Goal: Feedback & Contribution: Submit feedback/report problem

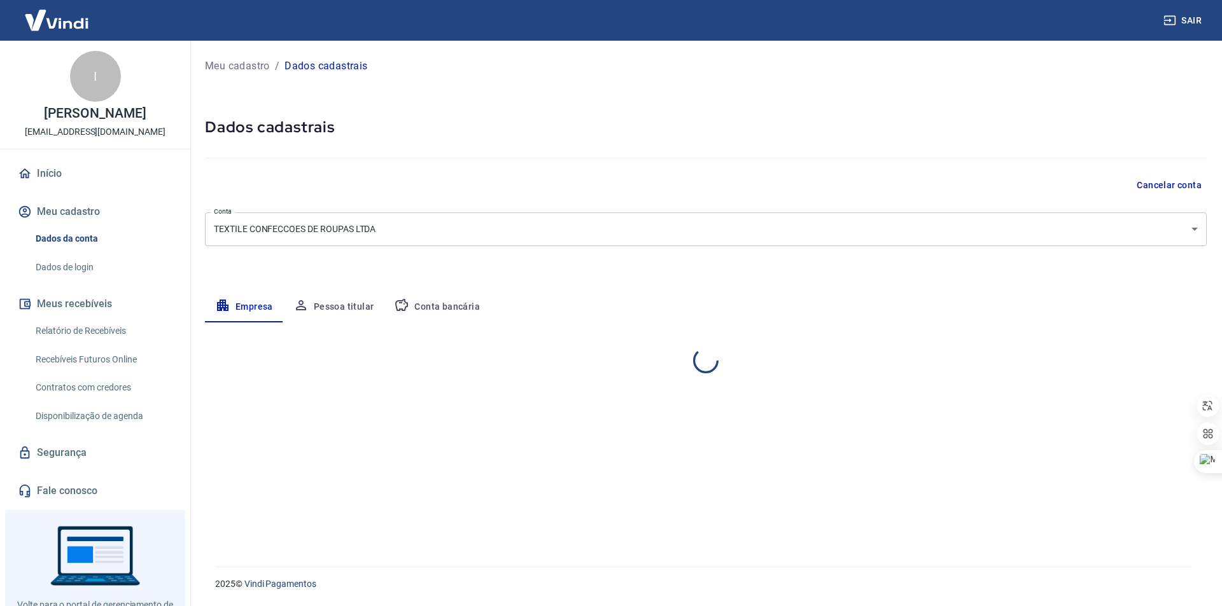
select select "RJ"
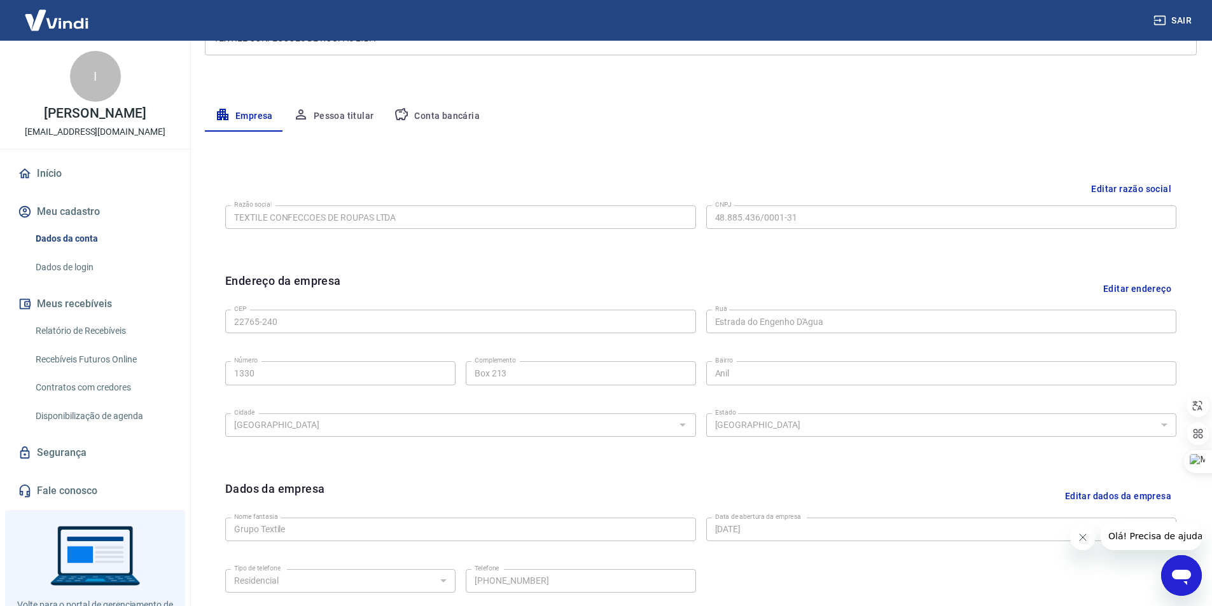
scroll to position [311, 0]
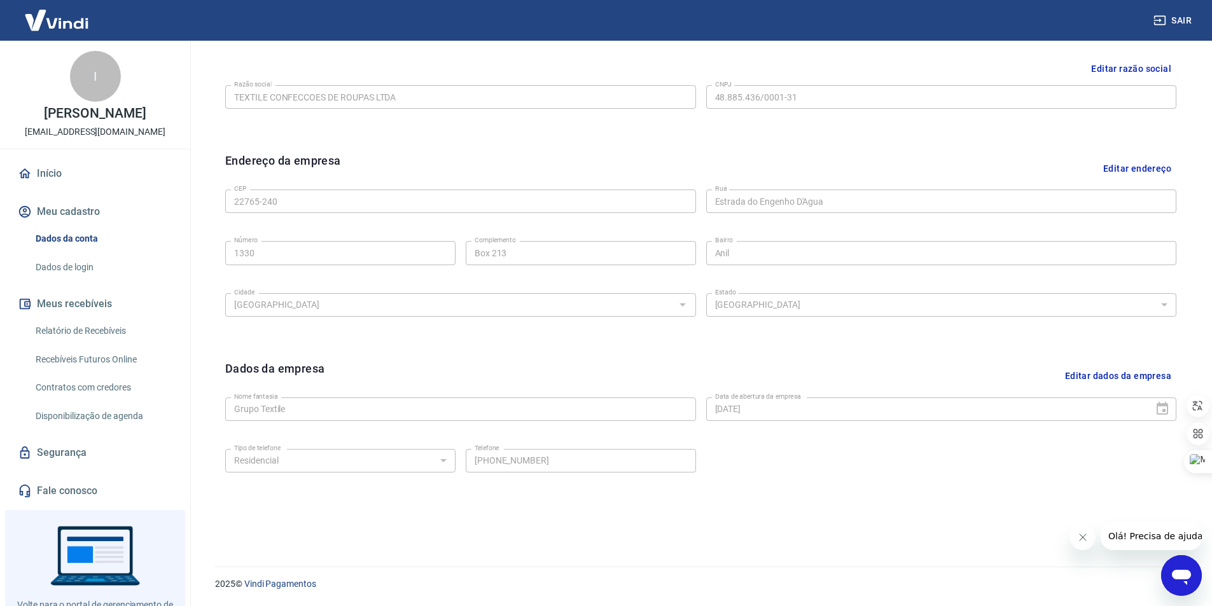
click at [1104, 377] on button "Editar dados da empresa" at bounding box center [1118, 376] width 116 height 32
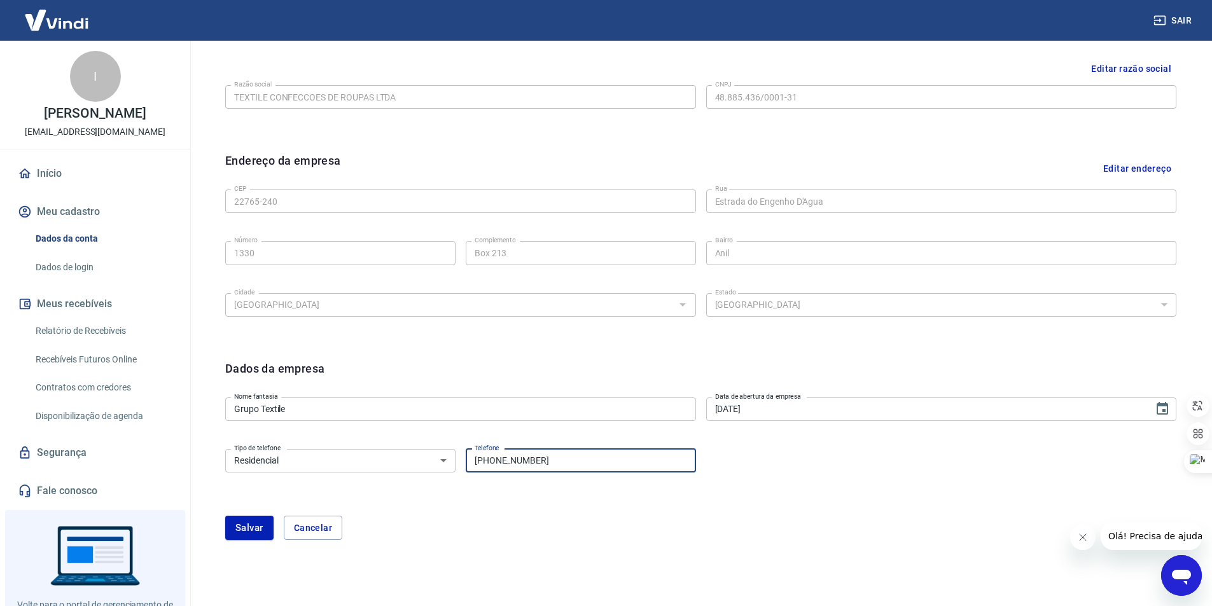
drag, startPoint x: 559, startPoint y: 465, endPoint x: 495, endPoint y: 470, distance: 64.5
click at [495, 470] on input "[PHONE_NUMBER]" at bounding box center [581, 461] width 230 height 24
click at [316, 535] on button "Cancelar" at bounding box center [313, 528] width 59 height 24
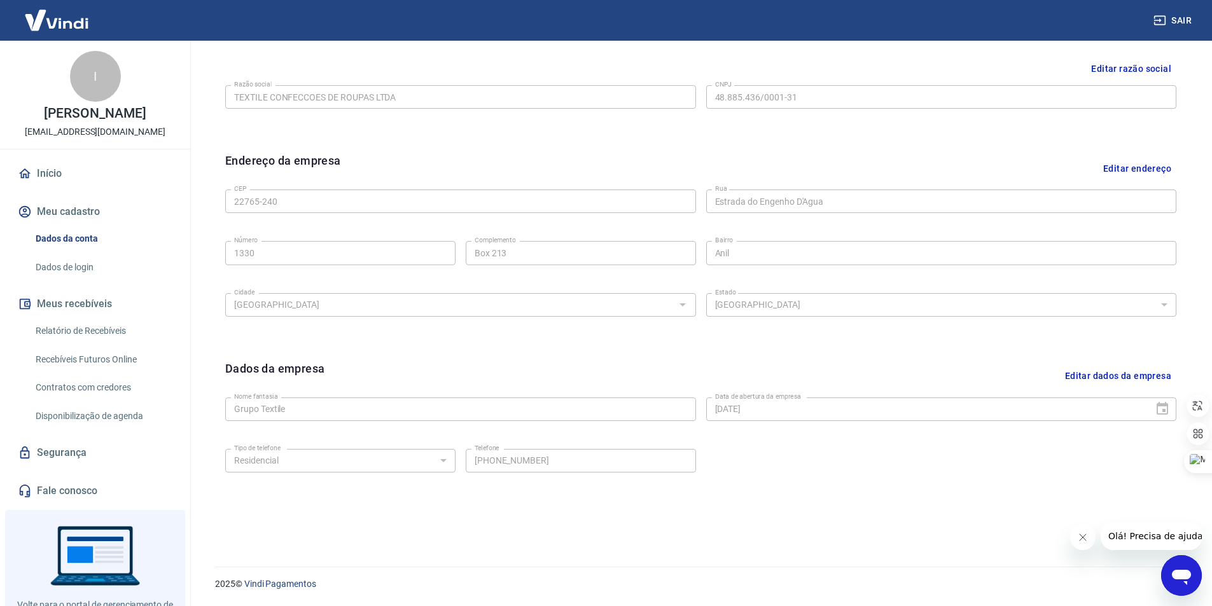
click at [771, 458] on div "Tipo de telefone Residencial Comercial Tipo de telefone Telefone [PHONE_NUMBER]…" at bounding box center [700, 470] width 951 height 52
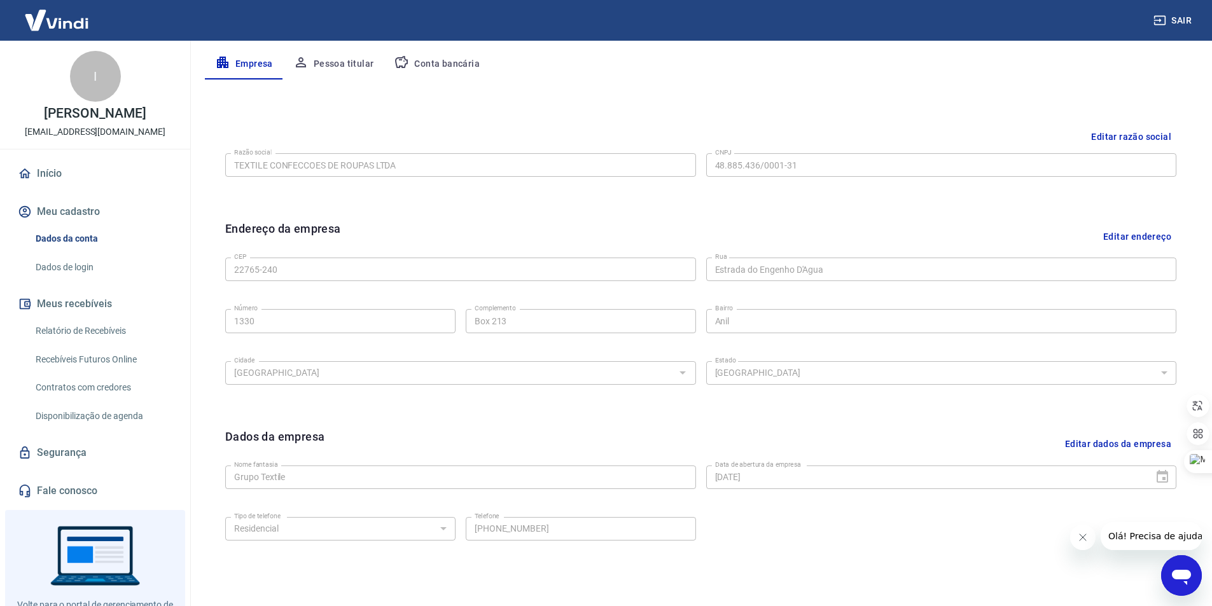
scroll to position [184, 0]
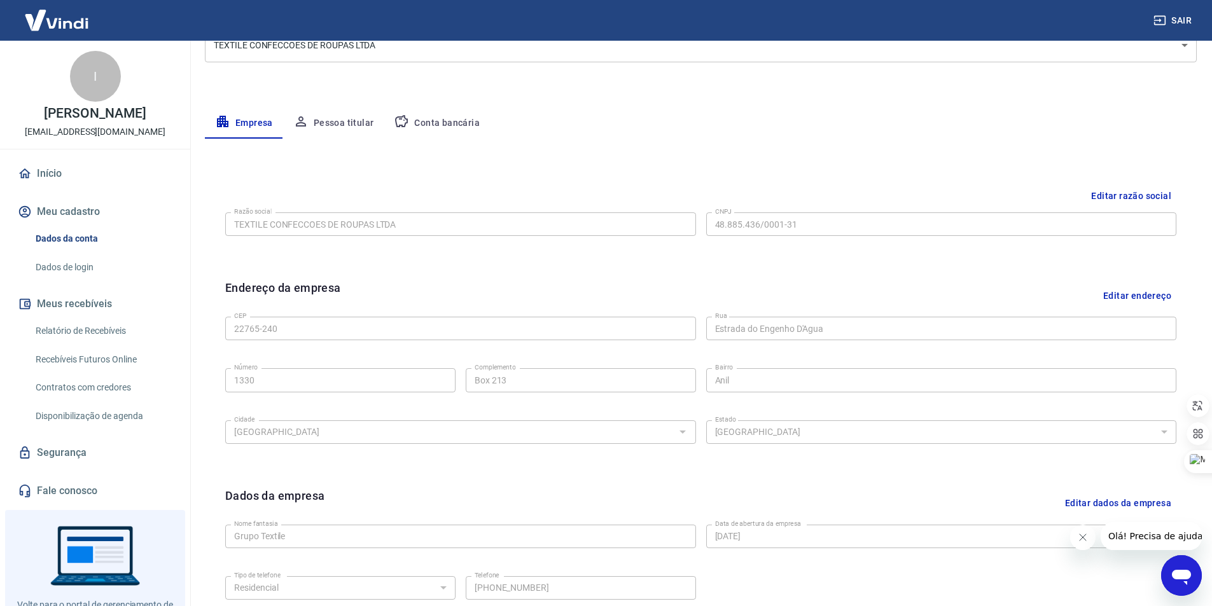
click at [432, 466] on div "Endereço da empresa Editar endereço CEP 22765-240 CEP [GEOGRAPHIC_DATA] Número …" at bounding box center [701, 372] width 972 height 207
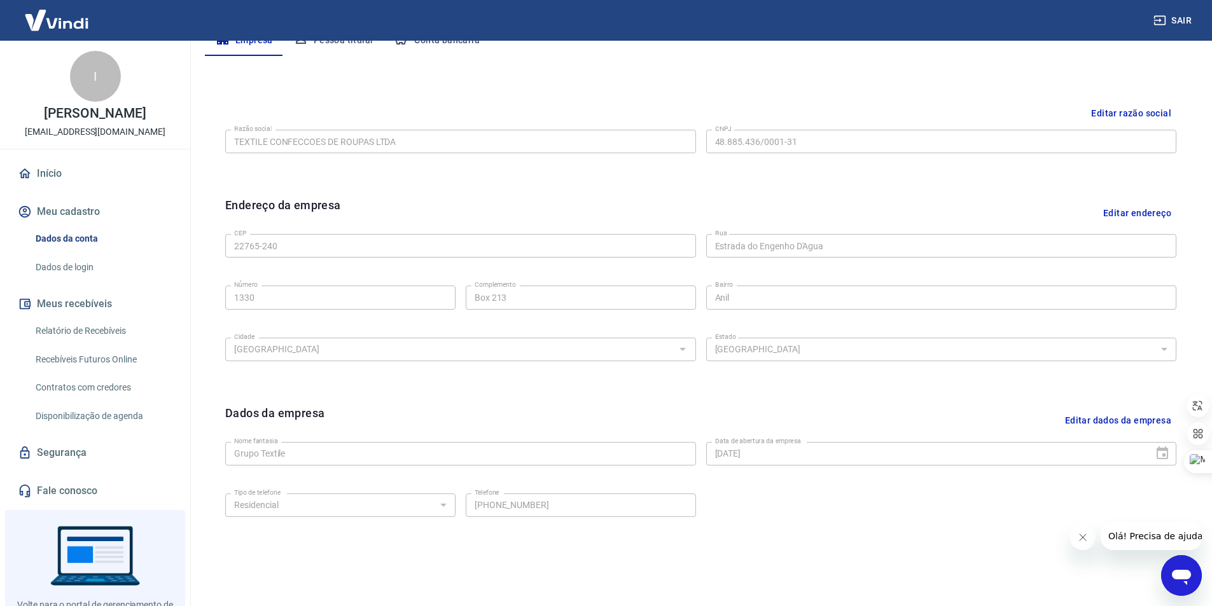
scroll to position [248, 0]
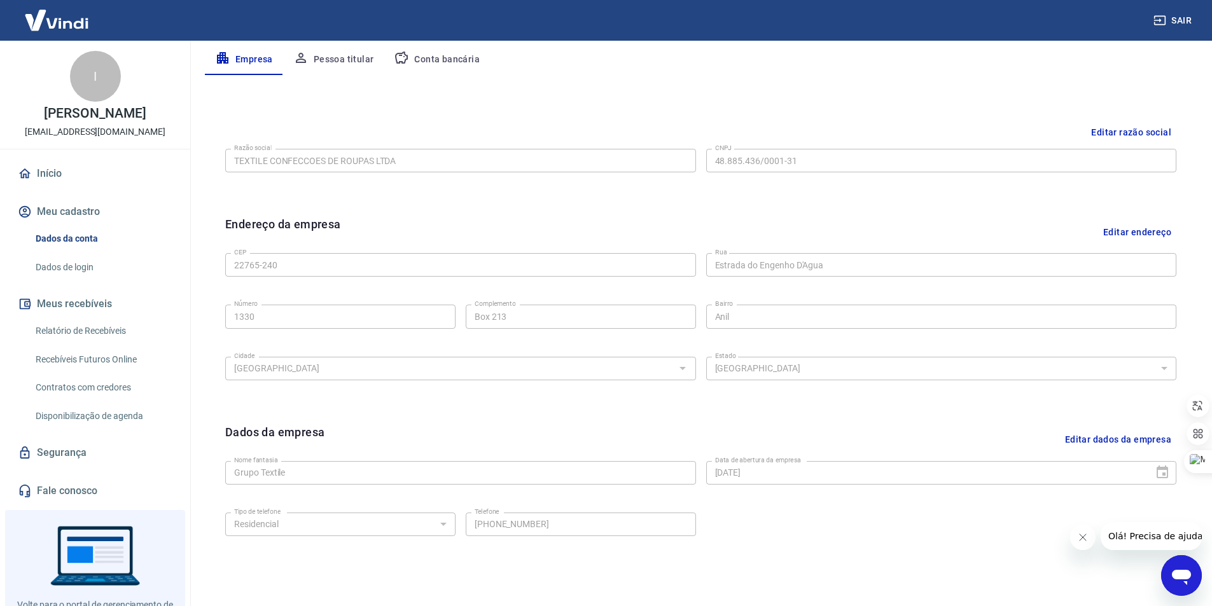
click at [1169, 554] on div "Tipo de telefone Residencial Comercial Tipo de telefone Telefone [PHONE_NUMBER]…" at bounding box center [700, 534] width 951 height 52
click at [1173, 565] on icon "Abrir janela de mensagens" at bounding box center [1181, 575] width 23 height 23
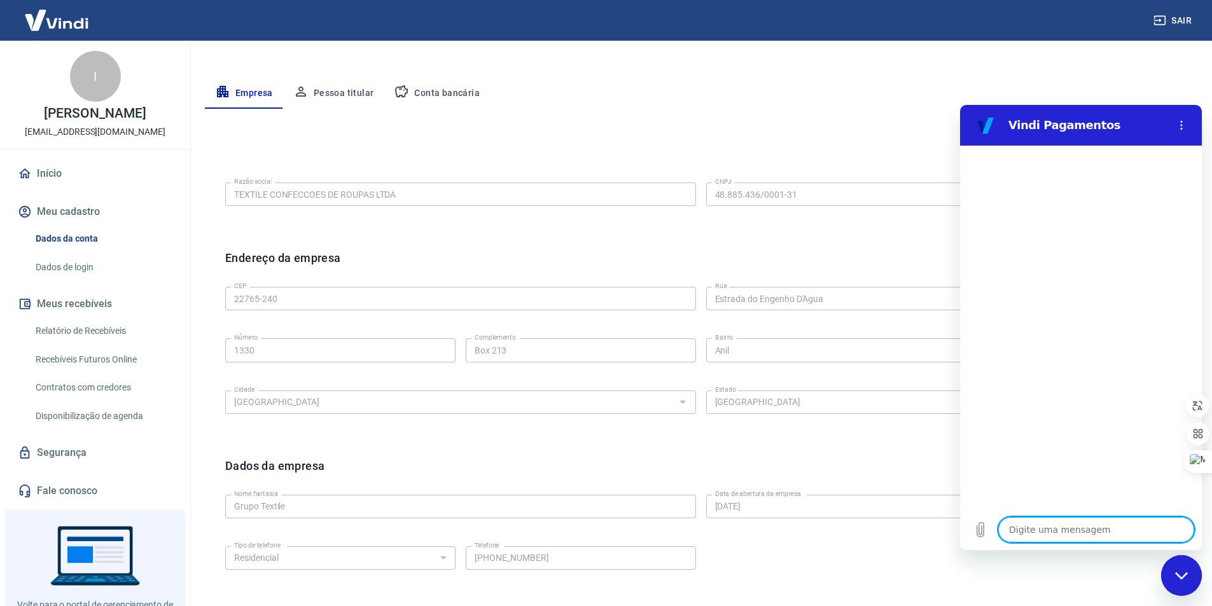
scroll to position [0, 0]
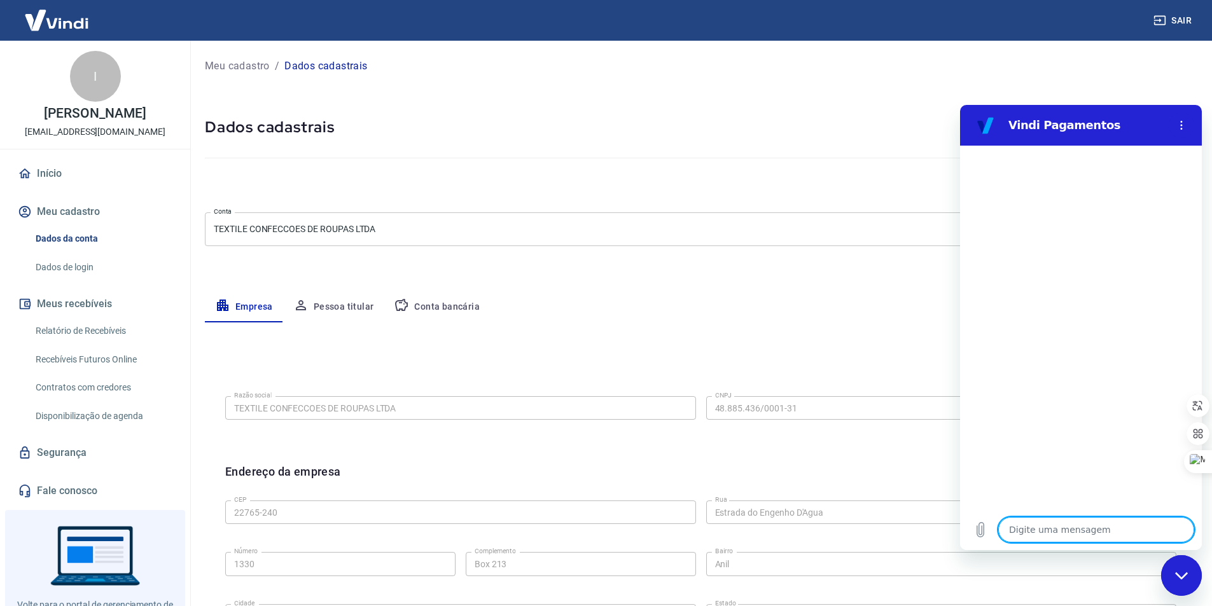
click at [293, 162] on div at bounding box center [701, 155] width 992 height 36
type textarea "x"
drag, startPoint x: 1072, startPoint y: 527, endPoint x: 1070, endPoint y: 536, distance: 9.3
click at [1070, 536] on textarea at bounding box center [1097, 529] width 196 height 25
type textarea "o"
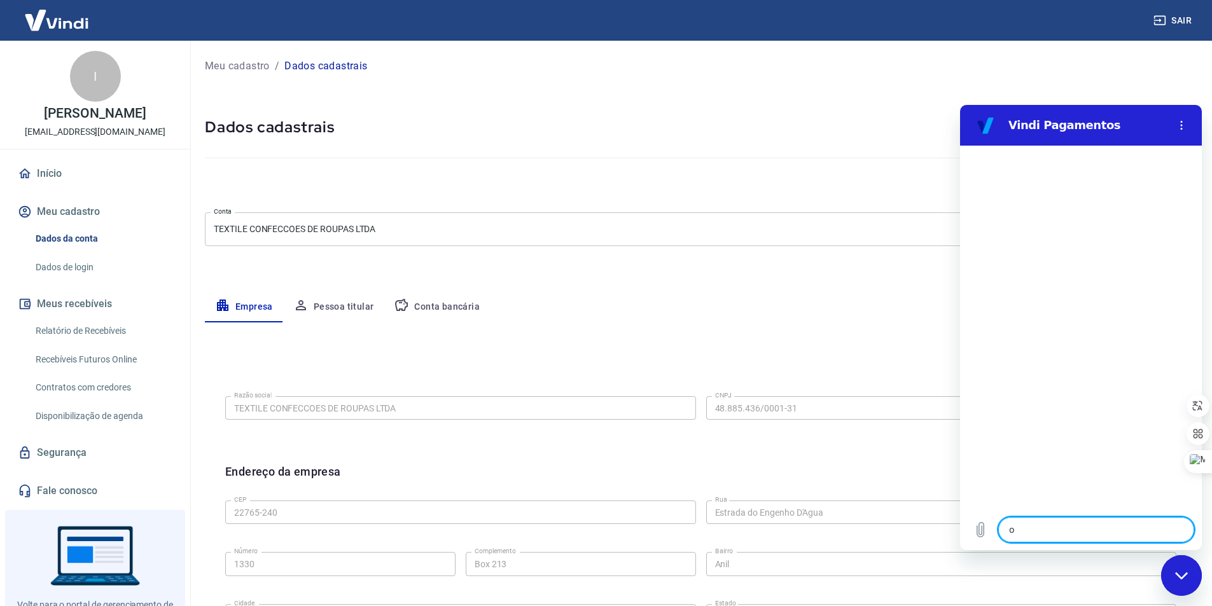
type textarea "x"
type textarea "oi"
type textarea "x"
type textarea "oi:"
type textarea "x"
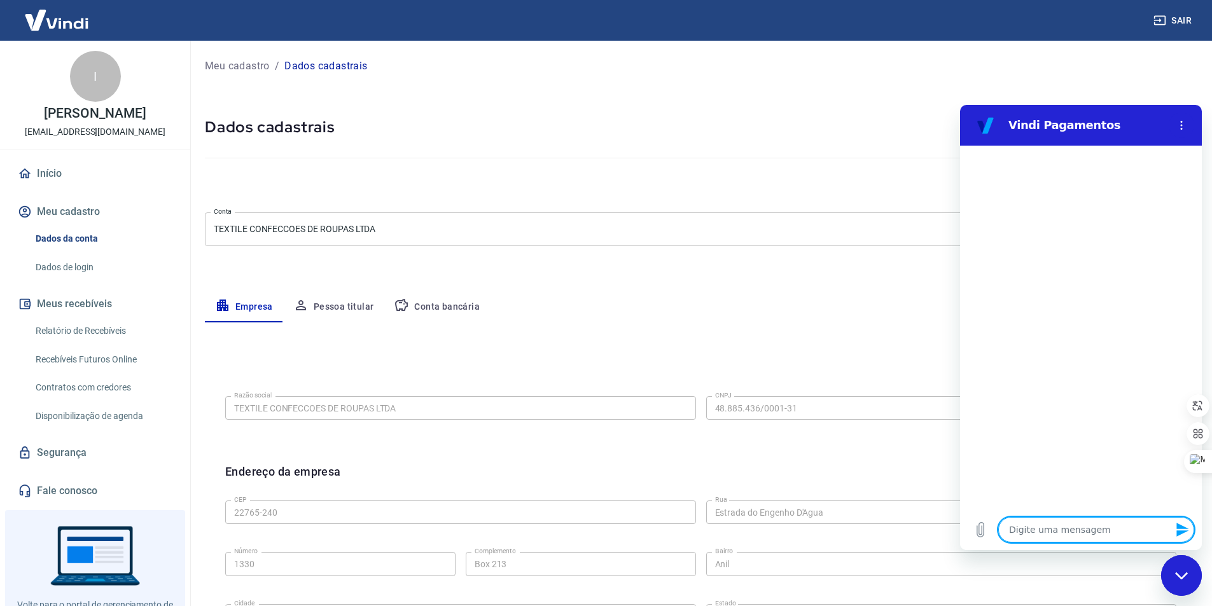
type textarea "]"
type textarea "x"
type textarea "]"
click at [60, 167] on link "Início" at bounding box center [95, 174] width 160 height 28
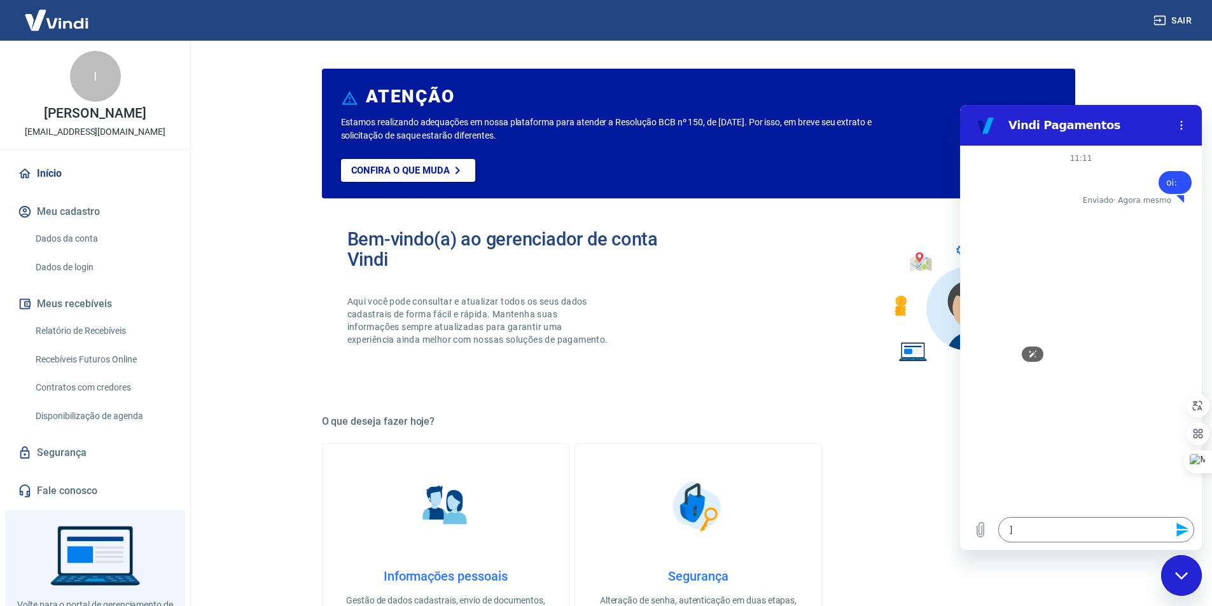
click at [1166, 120] on div at bounding box center [1179, 125] width 31 height 25
drag, startPoint x: 1172, startPoint y: 130, endPoint x: 1132, endPoint y: 297, distance: 172.1
click at [1160, 242] on div "Vindi Pagamentos 11:11 diz: oi: Enviado · Agora mesmo Digite uma mensagem ] x" at bounding box center [1081, 327] width 242 height 445
click at [1064, 542] on textarea "]" at bounding box center [1097, 529] width 196 height 25
type textarea "x"
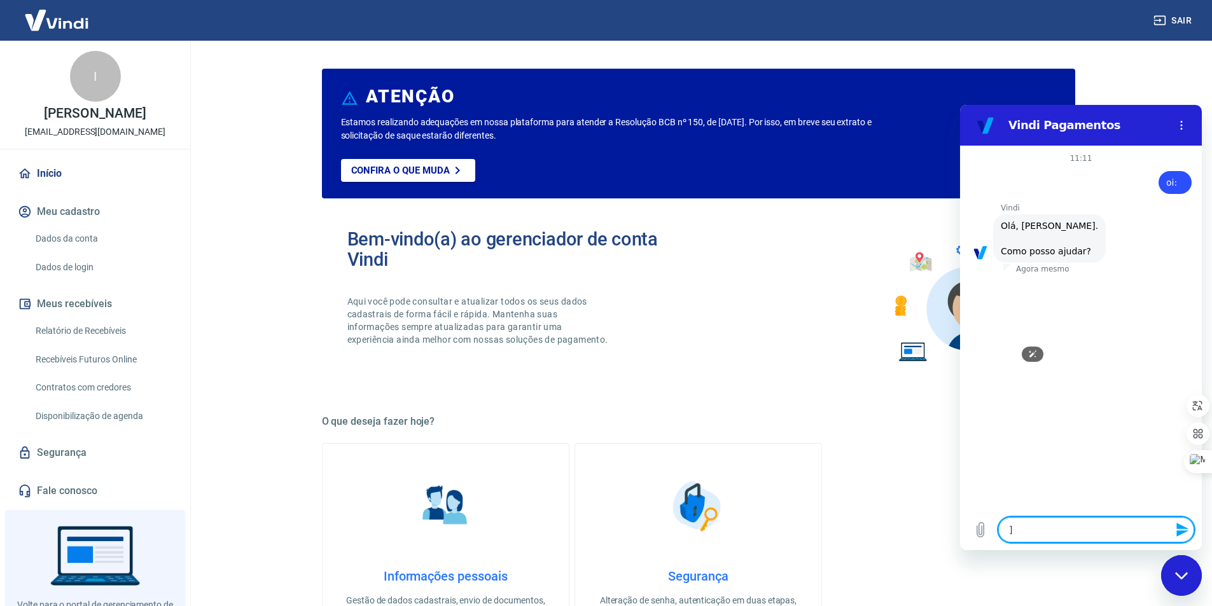
type textarea "x"
type textarea "?"
type textarea "x"
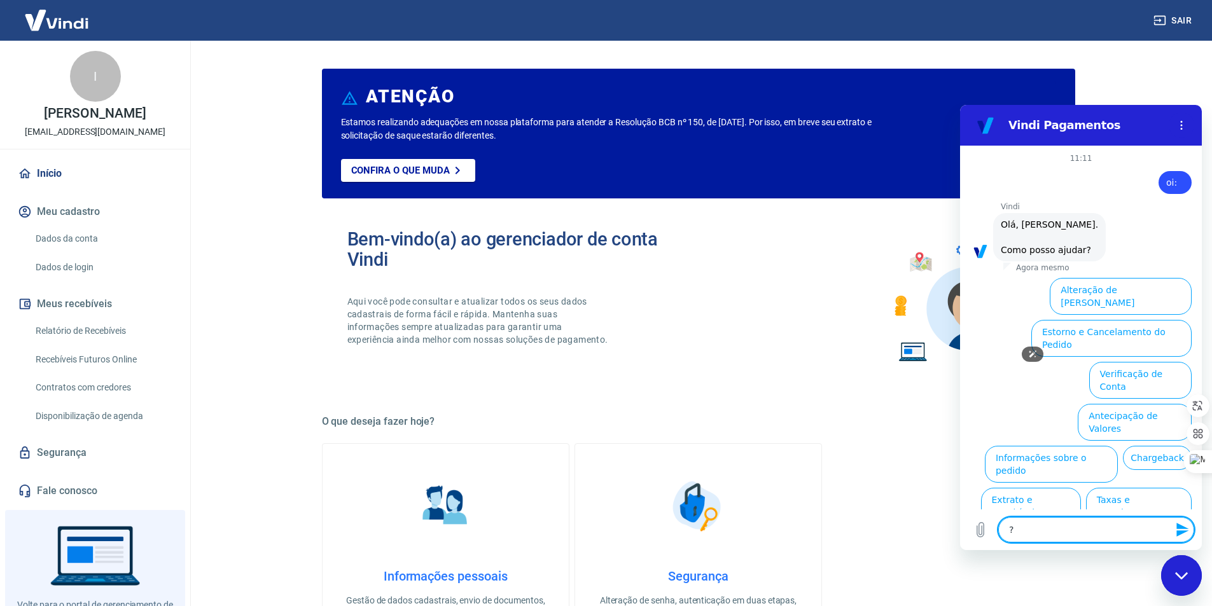
scroll to position [30, 0]
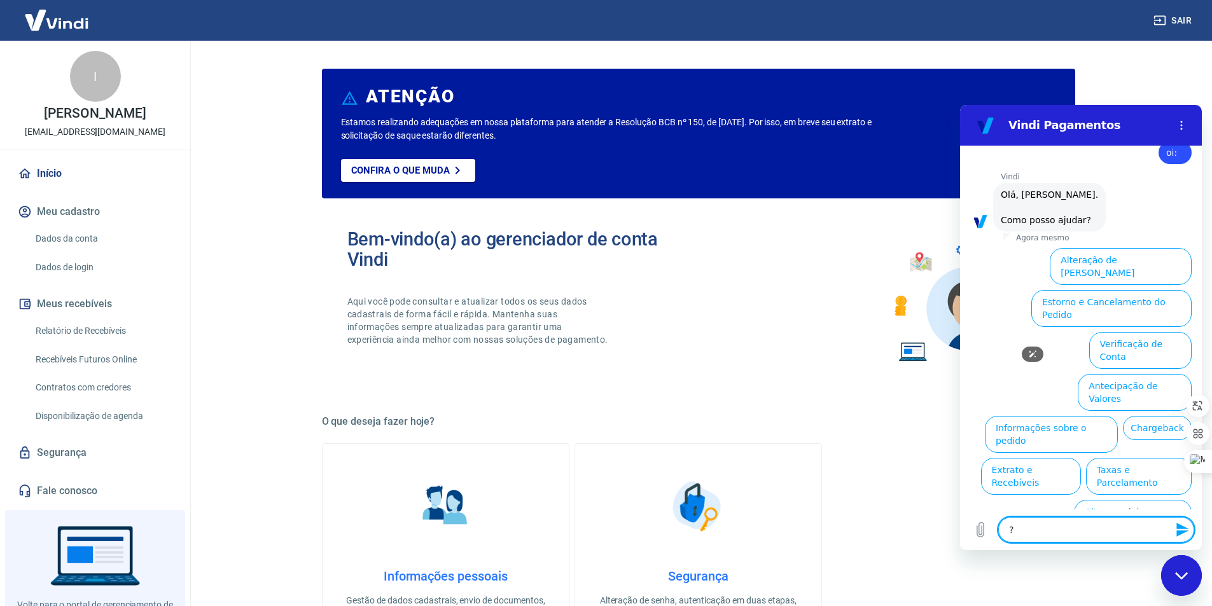
type textarea "??"
type textarea "x"
type textarea "???"
type textarea "x"
type textarea "????"
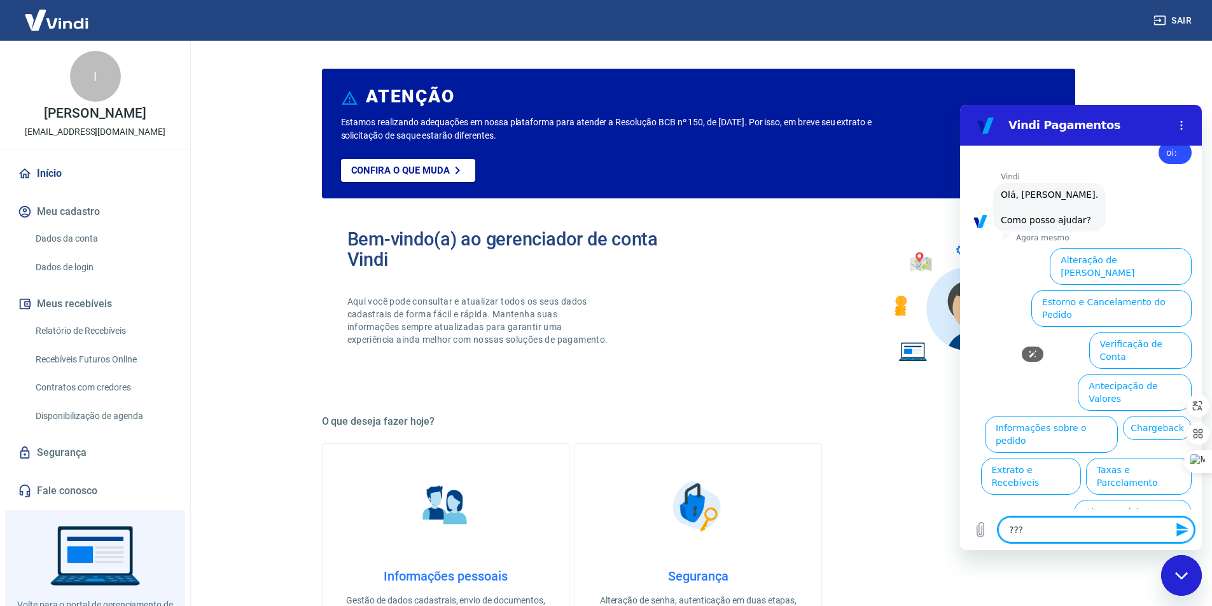
type textarea "x"
type textarea "?????"
type textarea "x"
type textarea "??????"
type textarea "x"
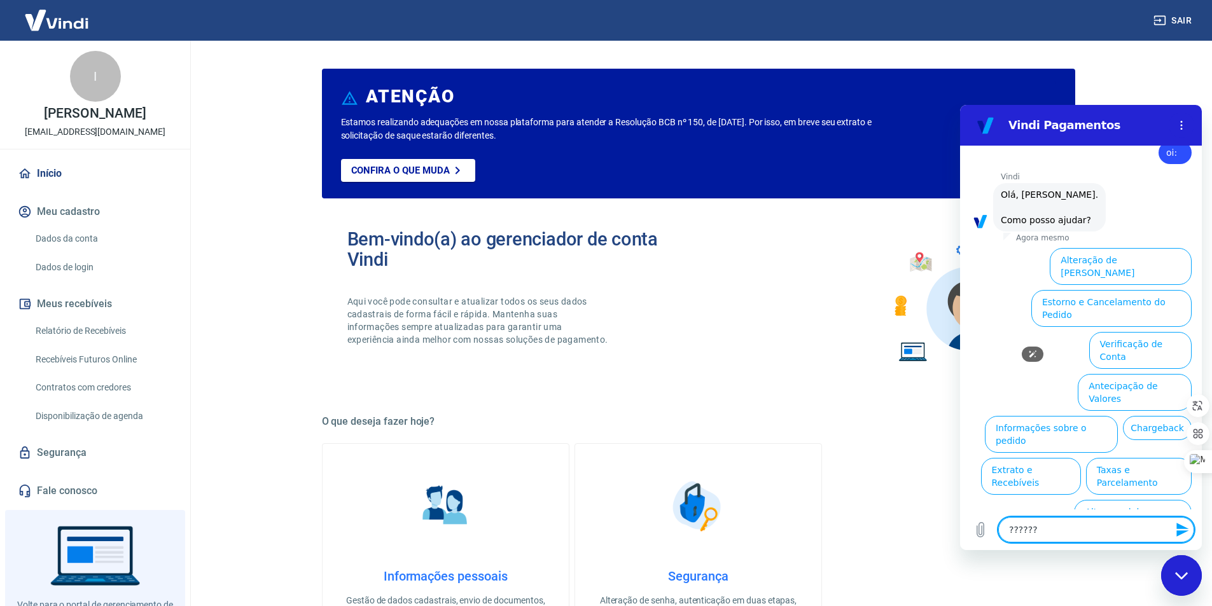
type textarea "???????"
type textarea "x"
type textarea "????????"
type textarea "x"
type textarea "?????????"
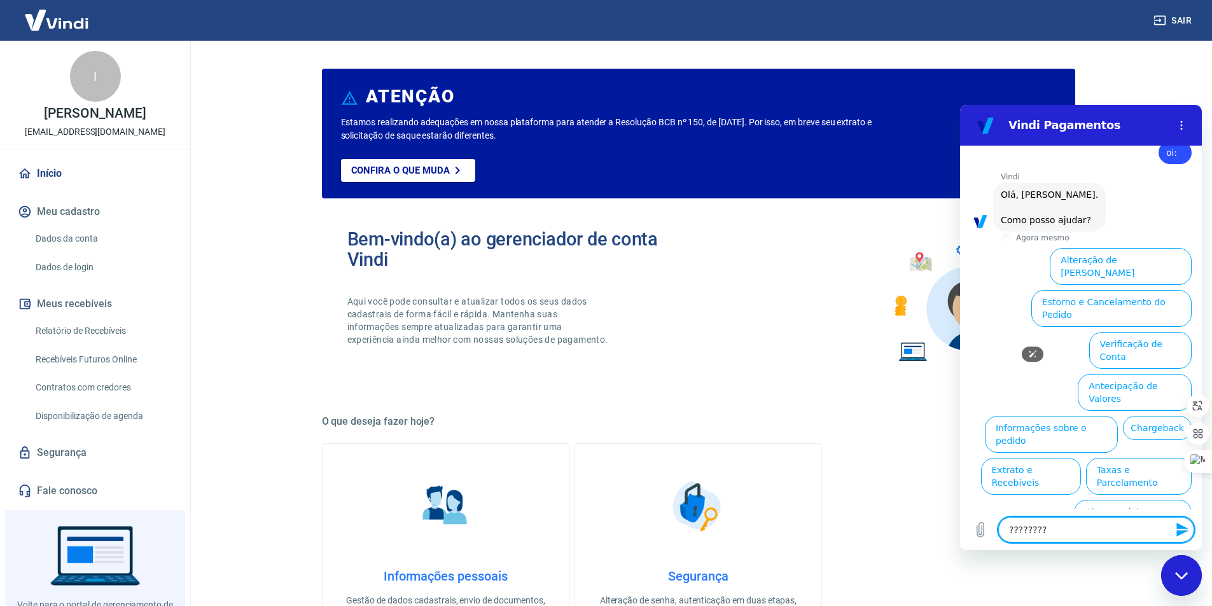
type textarea "x"
type textarea "??????????"
type textarea "x"
type textarea "???????????"
type textarea "x"
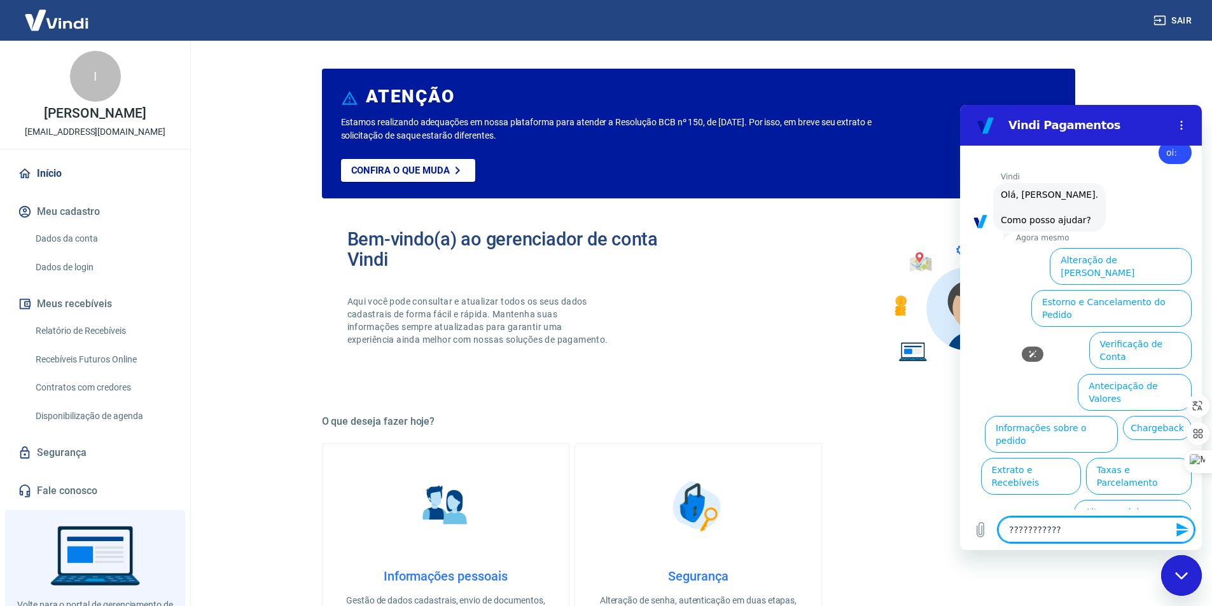
type textarea "????????????"
type textarea "x"
type textarea "?????????????"
type textarea "x"
type textarea "??????????????"
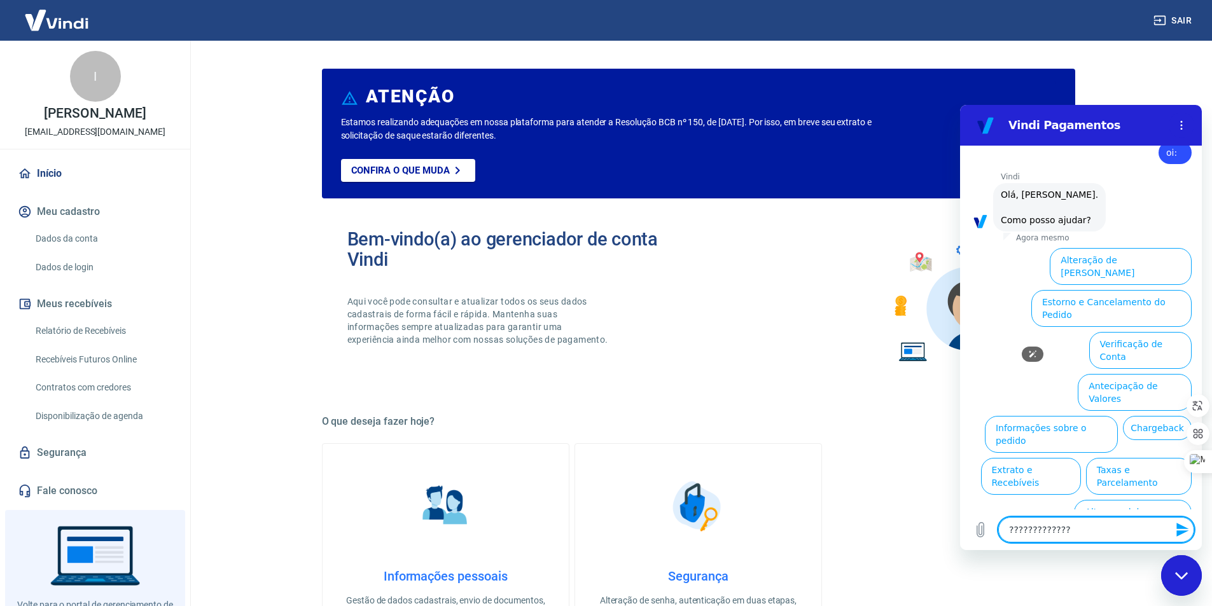
type textarea "x"
type textarea "???????????????"
type textarea "x"
drag, startPoint x: 1087, startPoint y: 540, endPoint x: 974, endPoint y: 535, distance: 112.7
click at [976, 537] on div "Digite uma mensagem ??????????????? x" at bounding box center [1081, 530] width 242 height 41
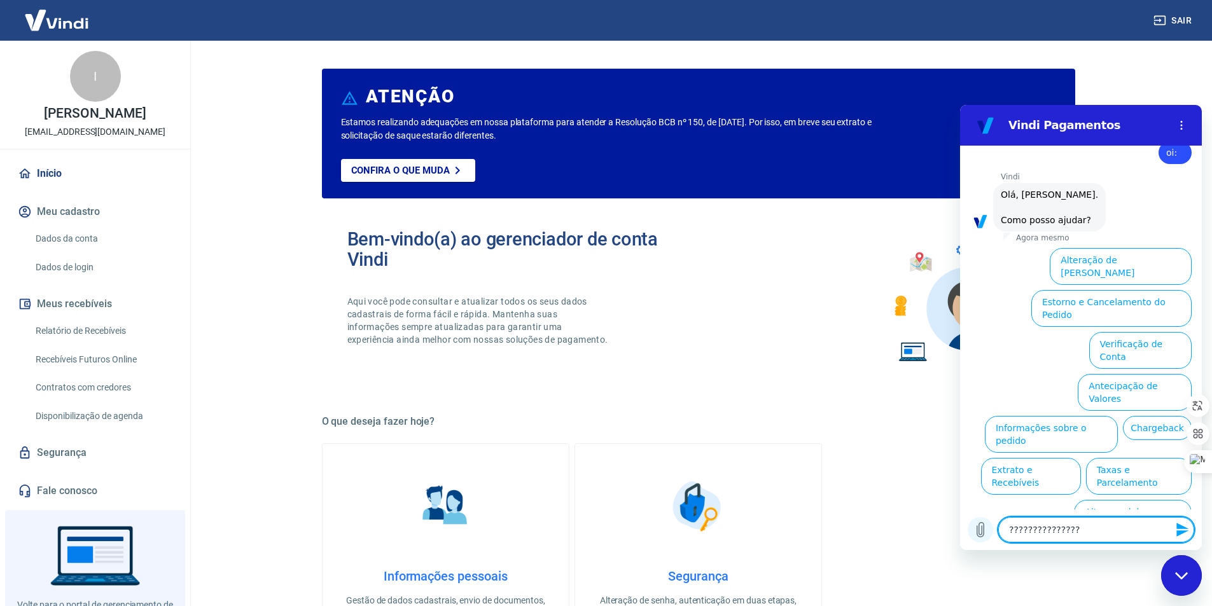
type textarea "x"
type textarea "p"
type textarea "x"
type textarea "pr"
type textarea "x"
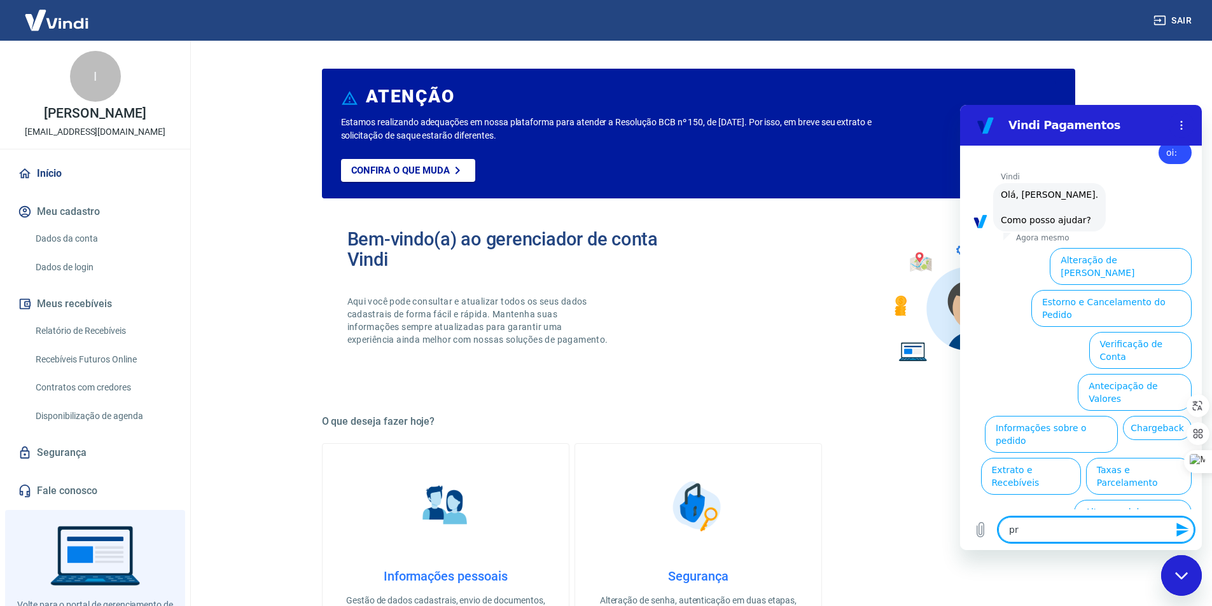
type textarea "pro"
type textarea "x"
type textarea "prob"
type textarea "x"
type textarea "probl"
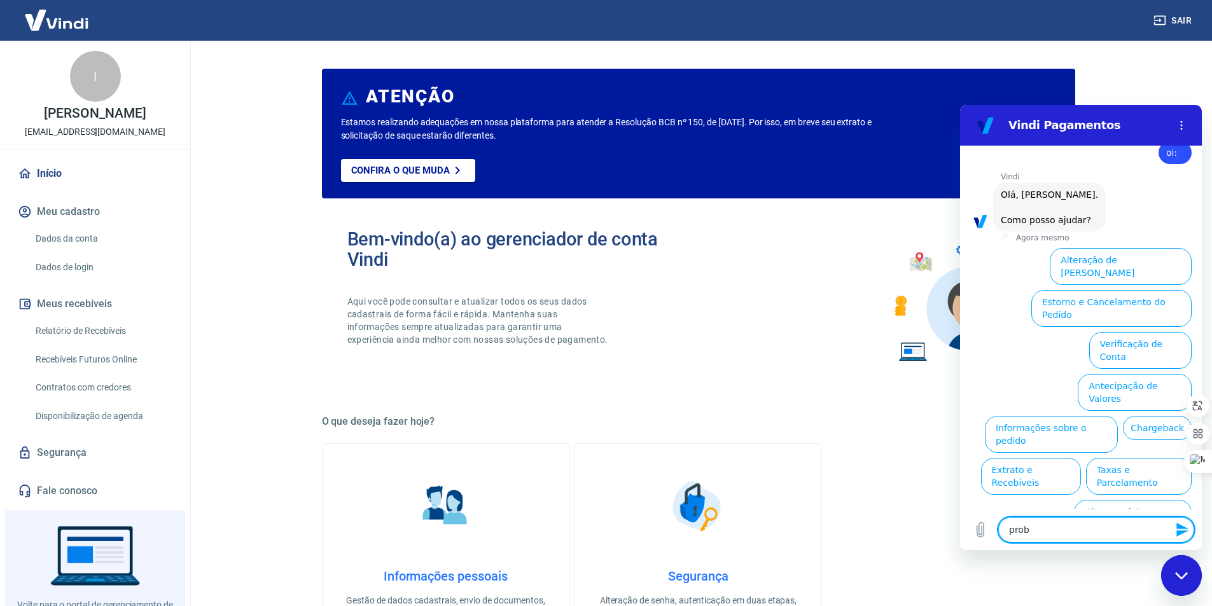
type textarea "x"
type textarea "proble"
type textarea "x"
type textarea "problem"
type textarea "x"
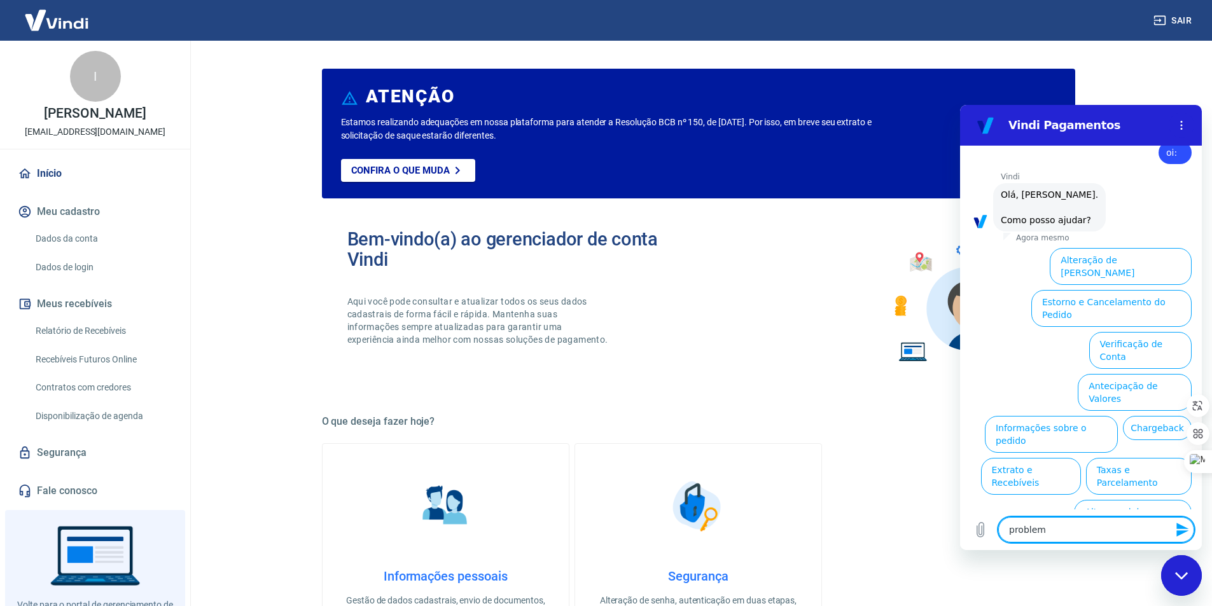
type textarea "problema"
type textarea "x"
type textarea "problema"
type textarea "x"
type textarea "problema n"
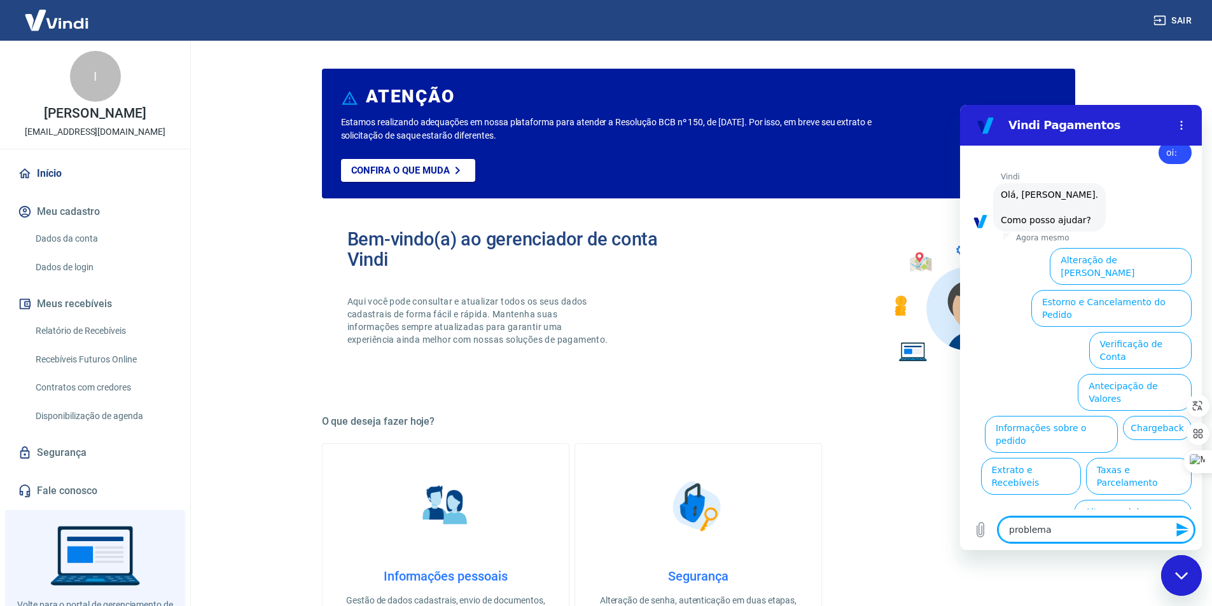
type textarea "x"
type textarea "problema na"
type textarea "x"
type textarea "problema na"
type textarea "x"
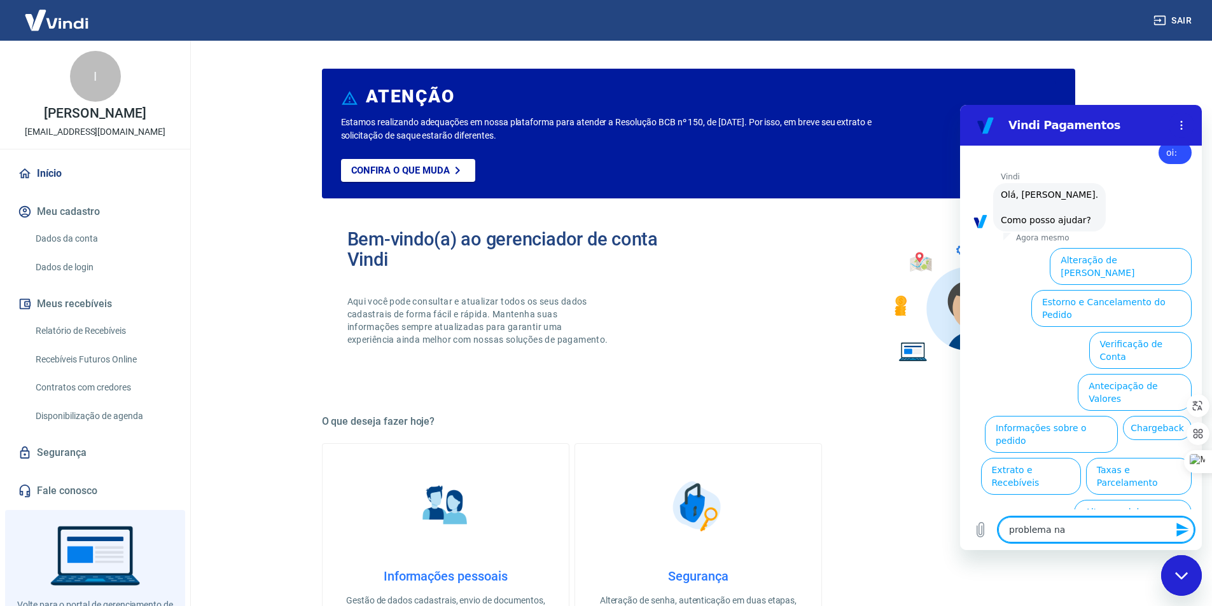
type textarea "problema na c"
type textarea "x"
type textarea "problema na co"
type textarea "x"
type textarea "problema na con"
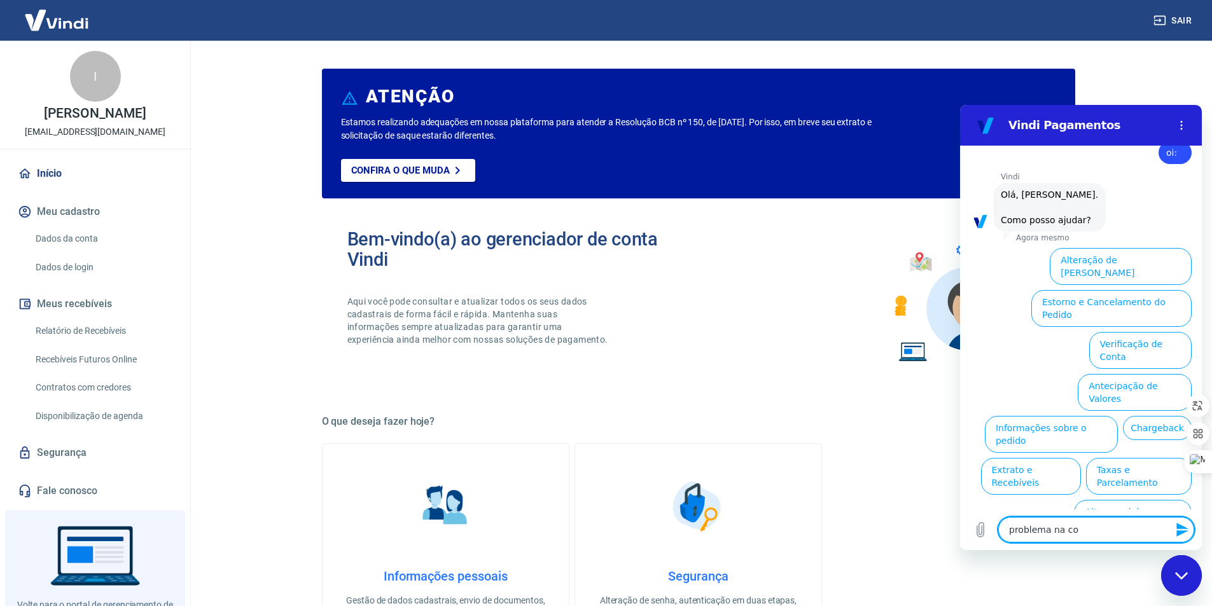
type textarea "x"
type textarea "problema na cont"
type textarea "x"
type textarea "problema na conta"
type textarea "x"
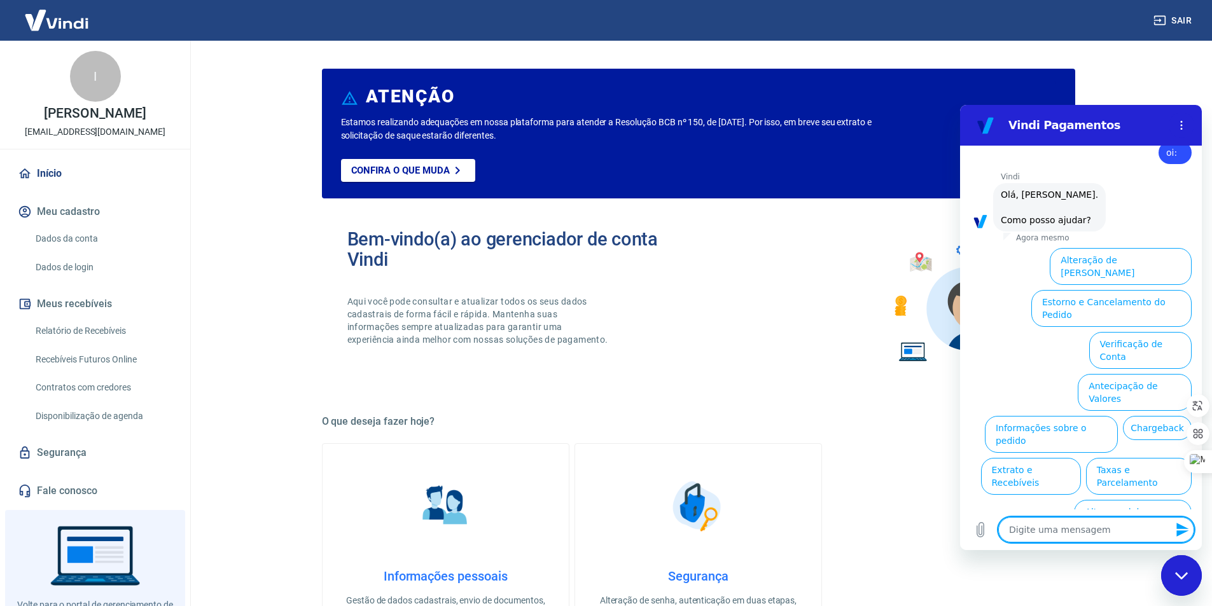
scroll to position [0, 0]
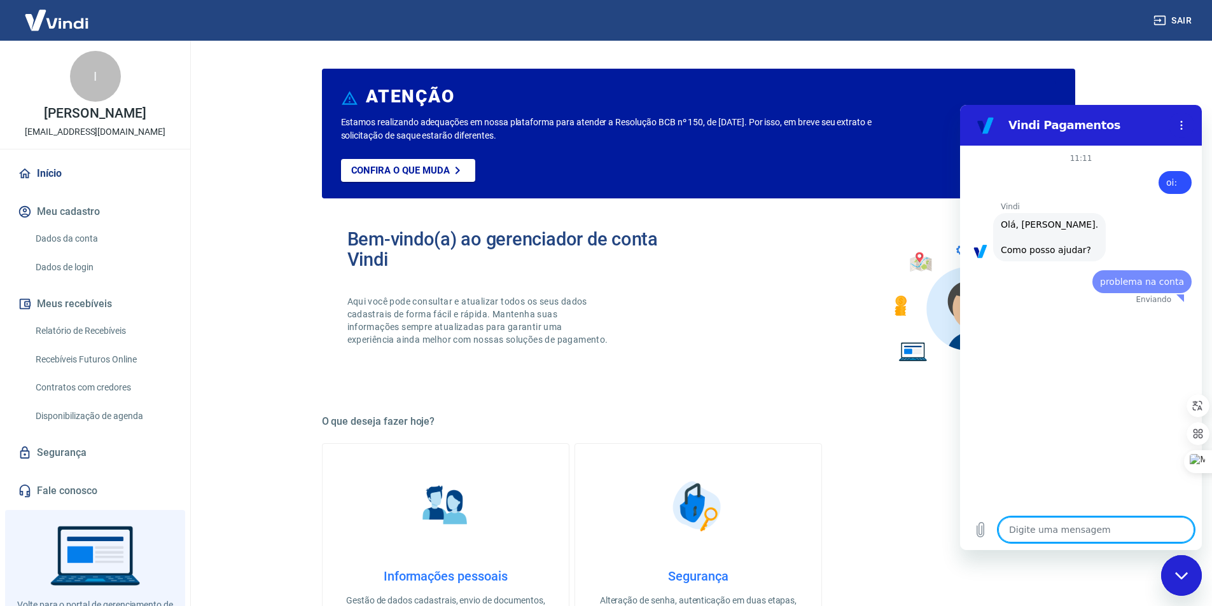
type textarea "x"
type textarea "f"
type textarea "x"
type textarea "fa"
type textarea "x"
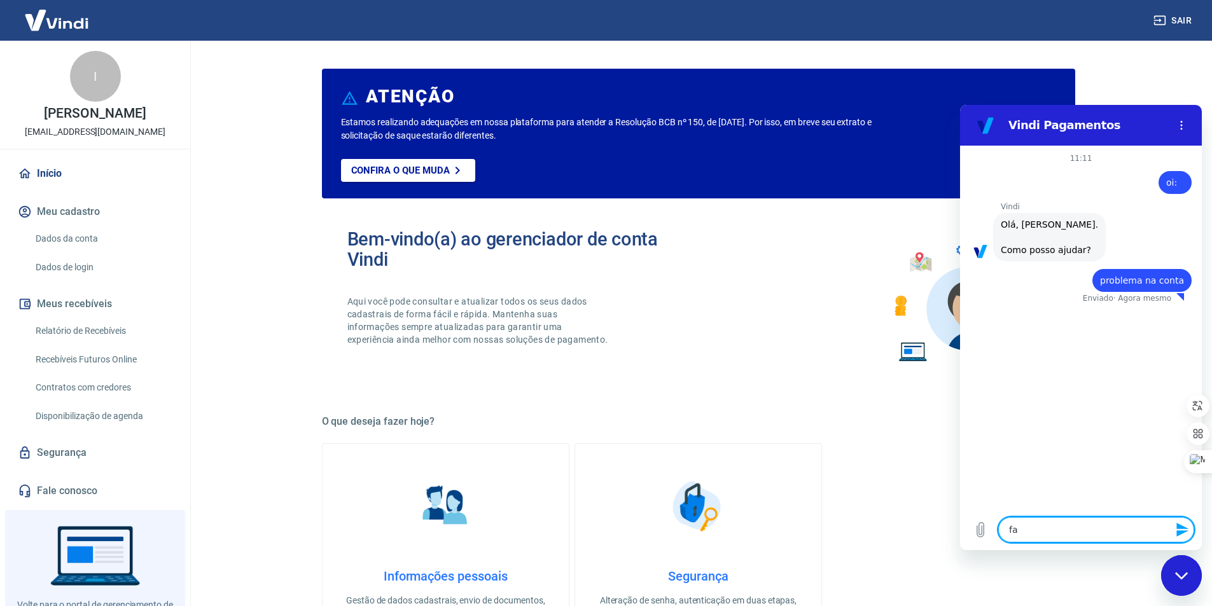
type textarea "fal"
type textarea "x"
type textarea "fala"
type textarea "x"
type textarea "falar"
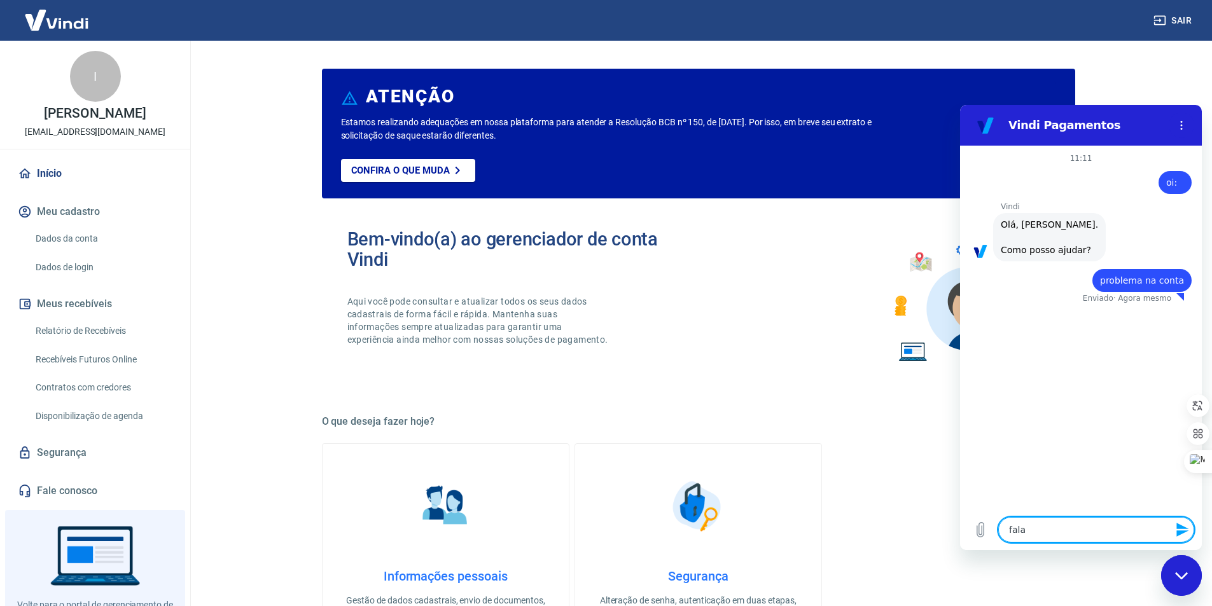
type textarea "x"
type textarea "falar"
type textarea "x"
type textarea "falar c"
type textarea "x"
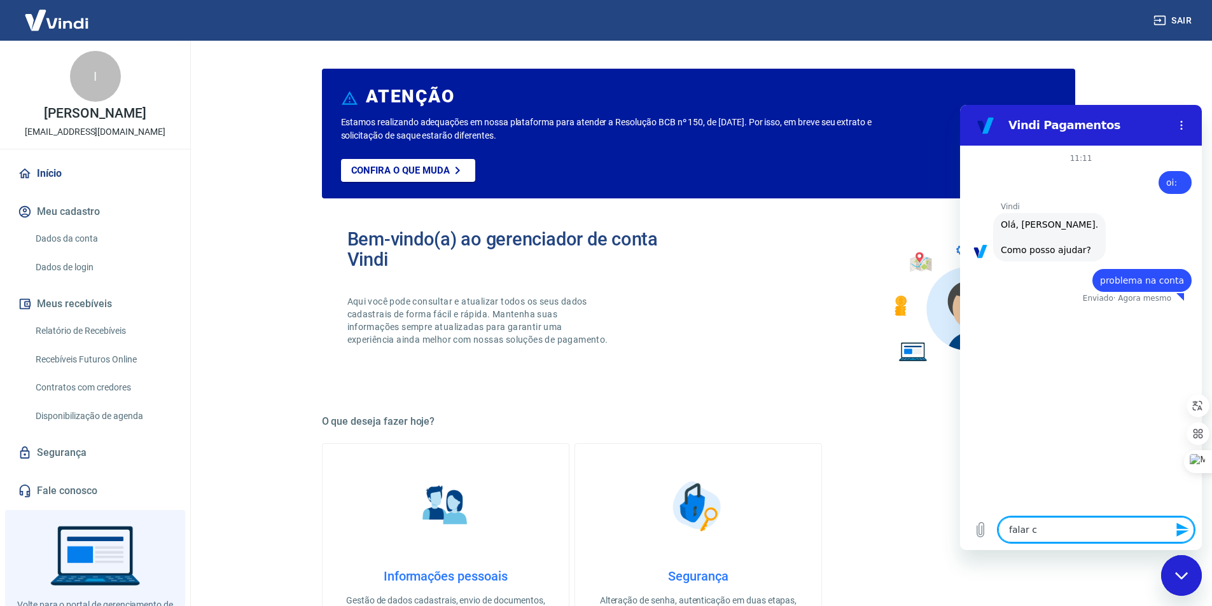
type textarea "falar co"
type textarea "x"
type textarea "falar com"
type textarea "x"
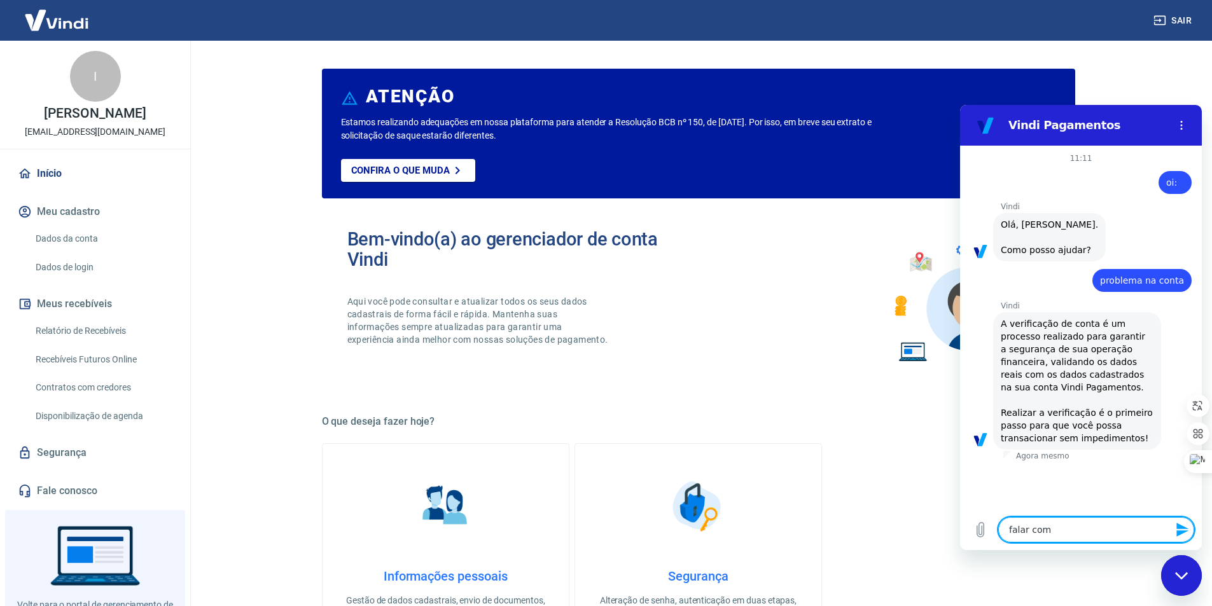
type textarea "falar com"
type textarea "x"
type textarea "falar com e"
type textarea "x"
type textarea "falar com ex"
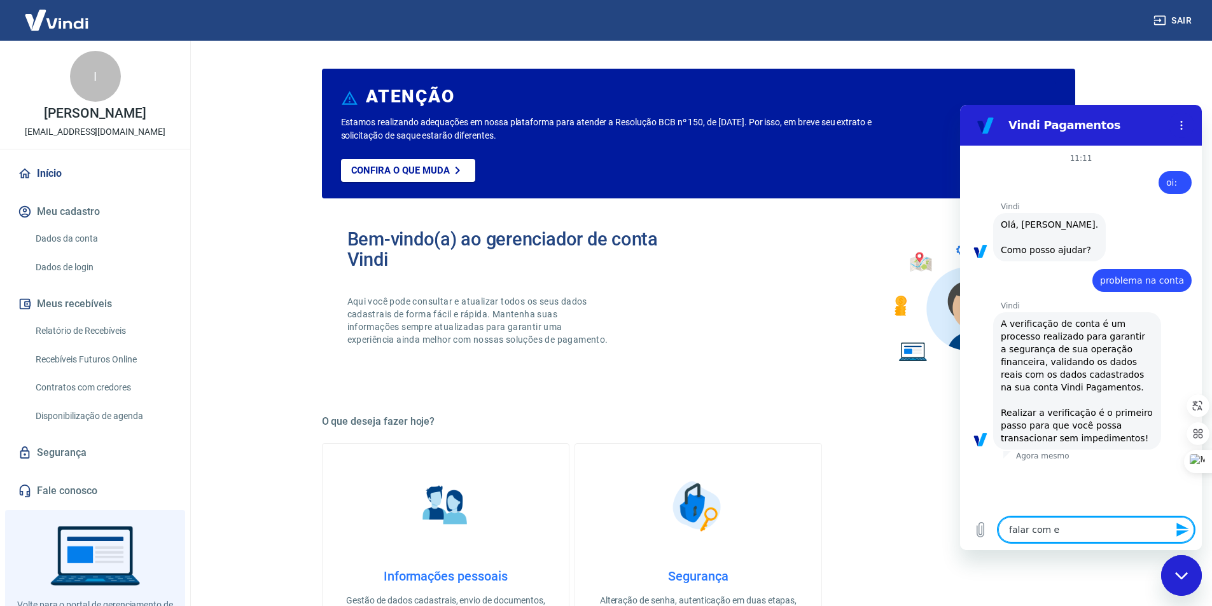
type textarea "x"
type textarea "falar com exp"
type textarea "x"
type textarea "falar com expe"
type textarea "x"
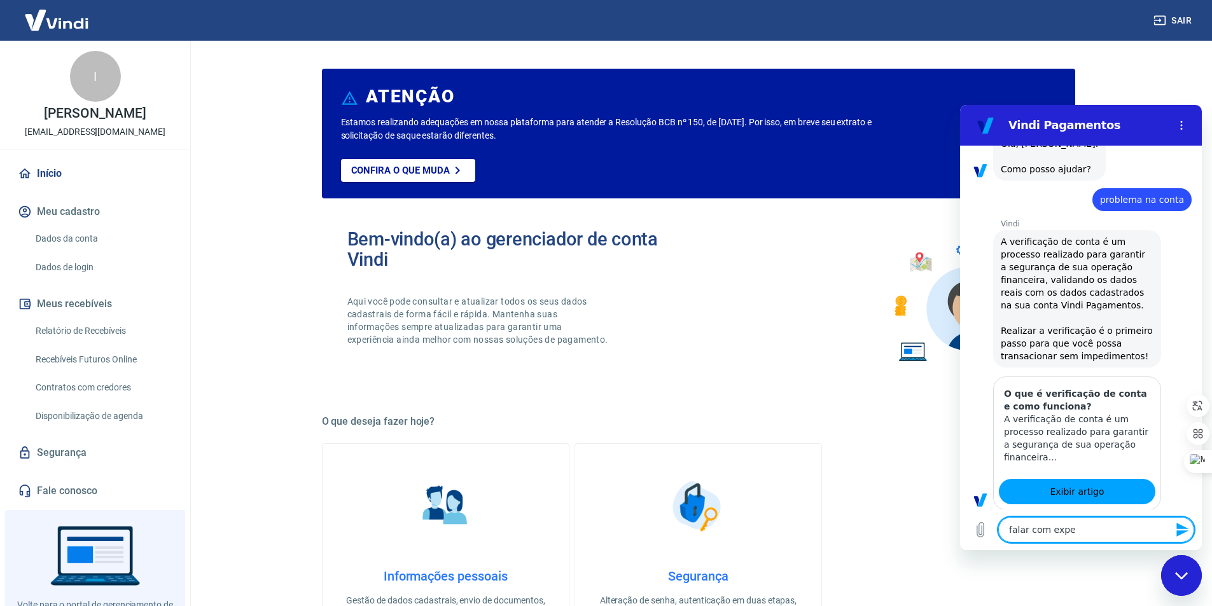
type textarea "falar com exp"
type textarea "x"
type textarea "falar com ex"
type textarea "x"
type textarea "falar com e"
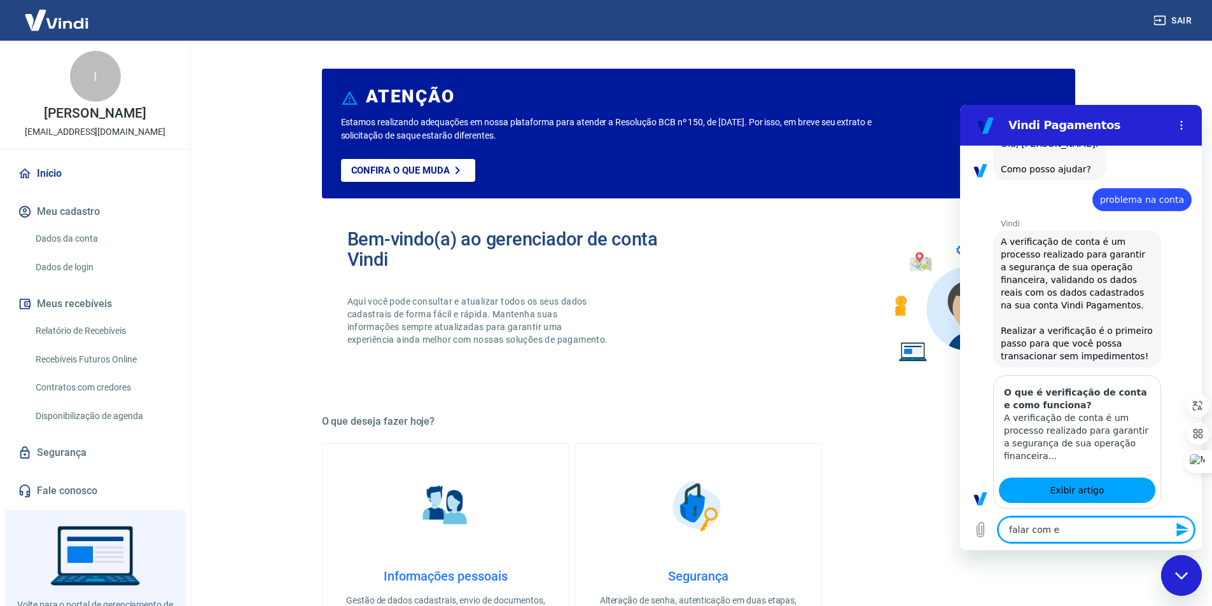
type textarea "x"
type textarea "falar com es"
type textarea "x"
type textarea "falar com esp"
type textarea "x"
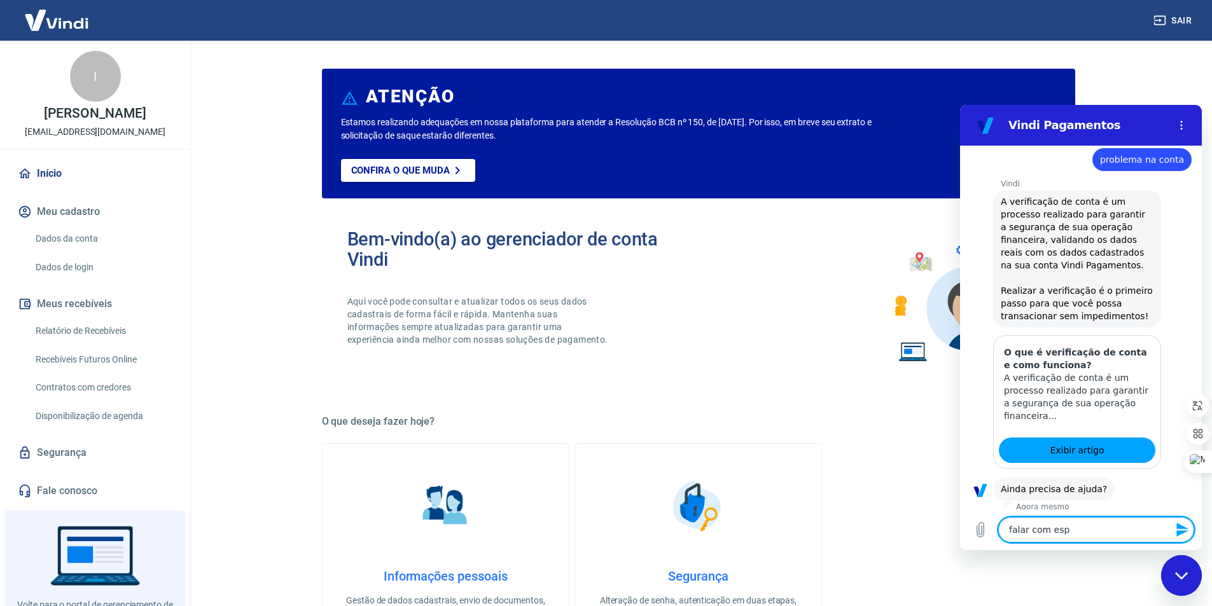
type textarea "falar com espe"
type textarea "x"
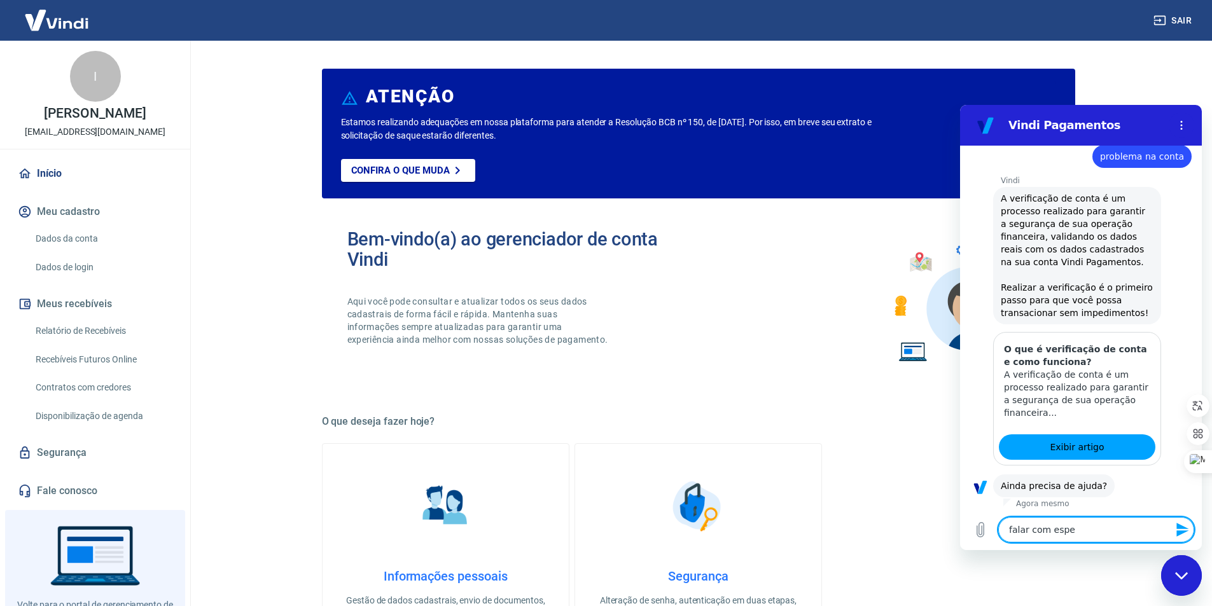
scroll to position [156, 0]
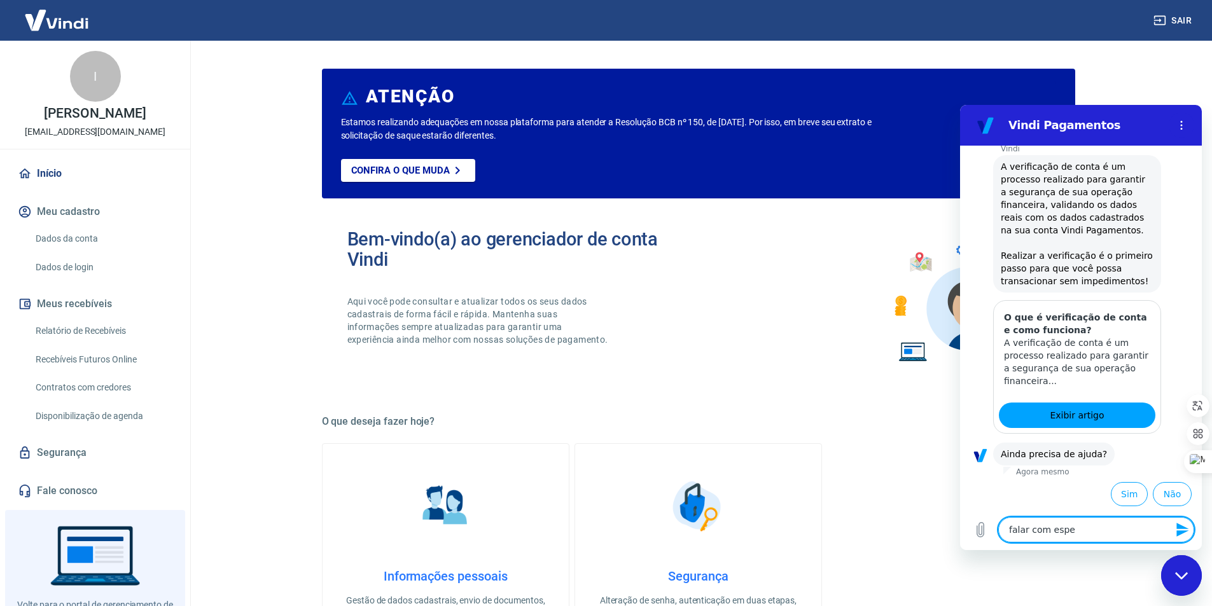
type textarea "falar com espec"
type textarea "x"
type textarea "falar com especi"
type textarea "x"
type textarea "falar com especia"
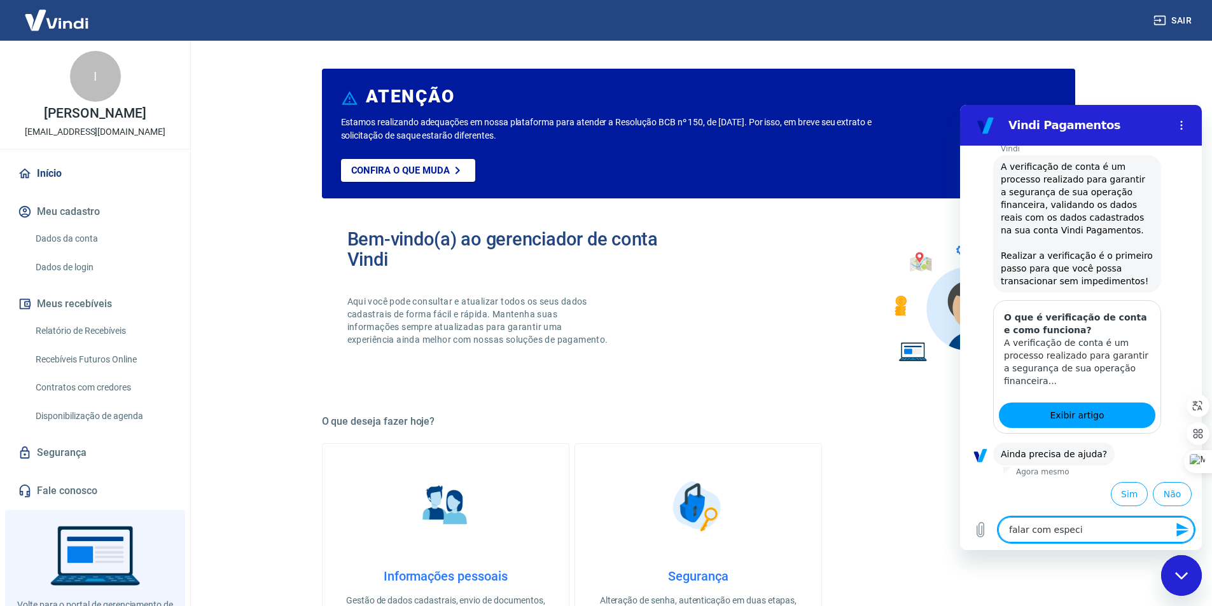
type textarea "x"
type textarea "falar com especial"
type textarea "x"
type textarea "falar com especiali"
type textarea "x"
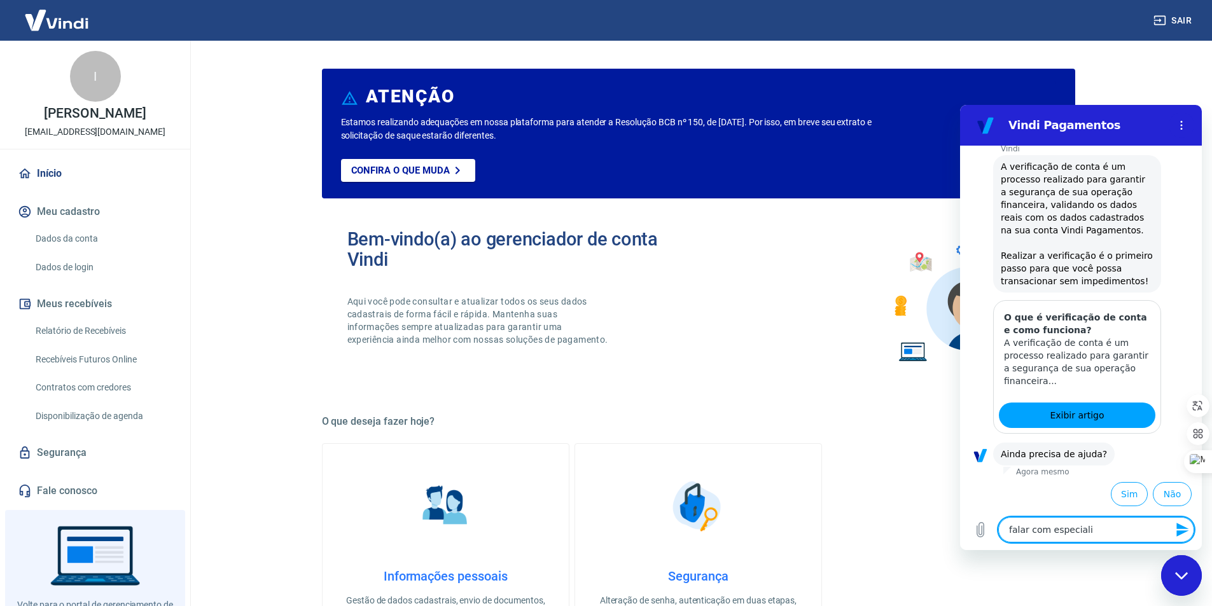
type textarea "falar com especialis"
type textarea "x"
type textarea "falar com especialist"
type textarea "x"
type textarea "falar com especialista"
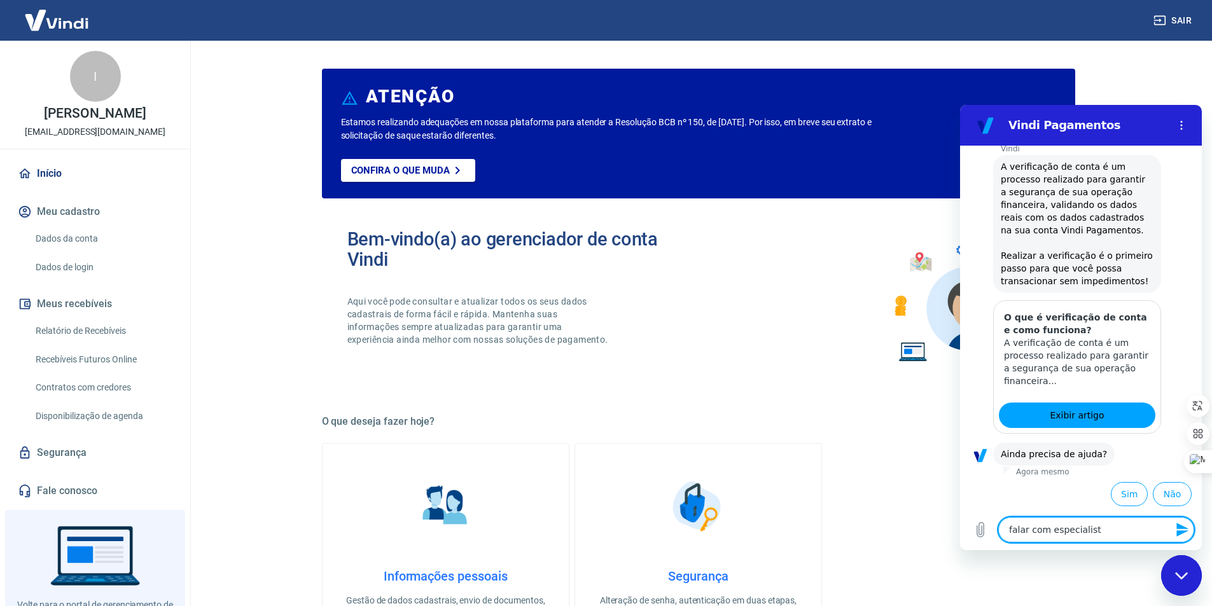
type textarea "x"
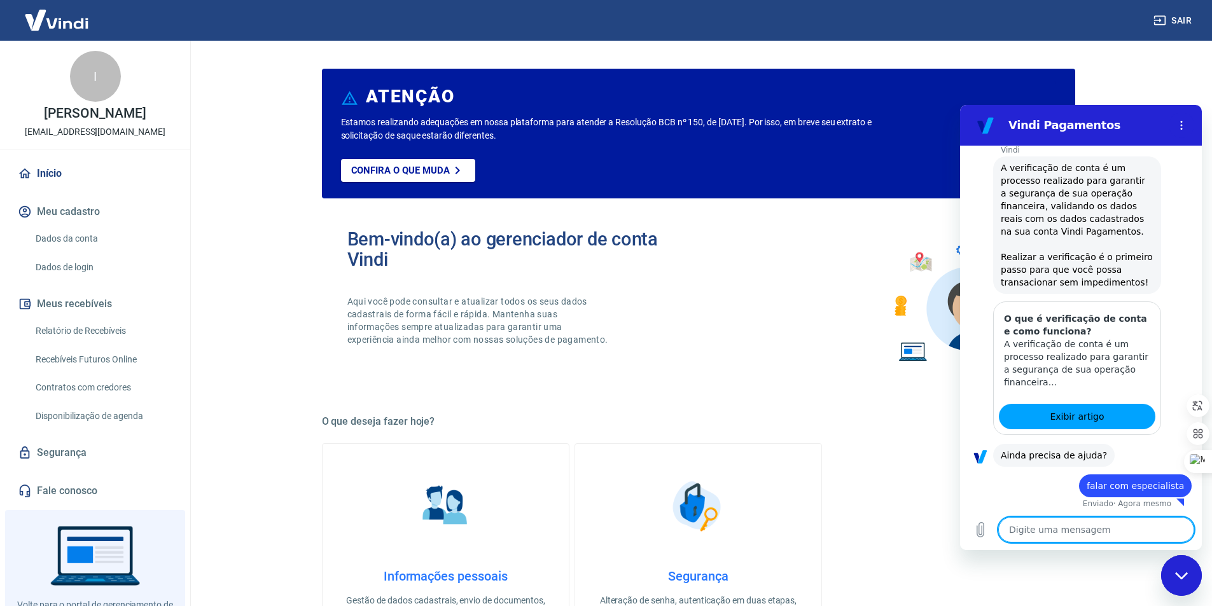
scroll to position [157, 0]
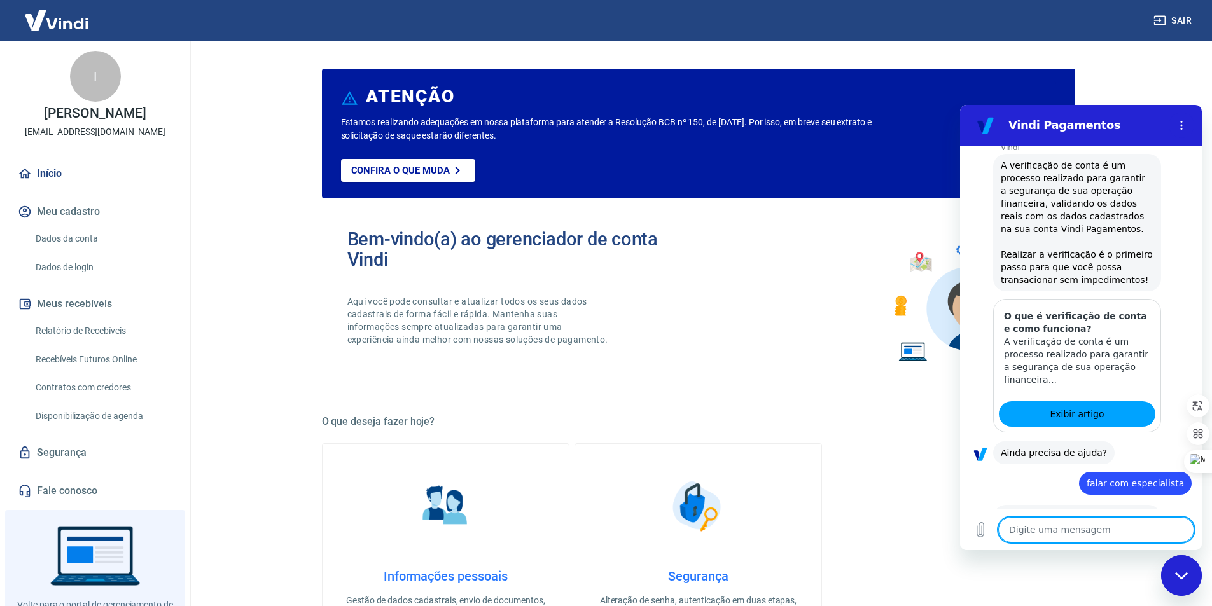
type textarea "x"
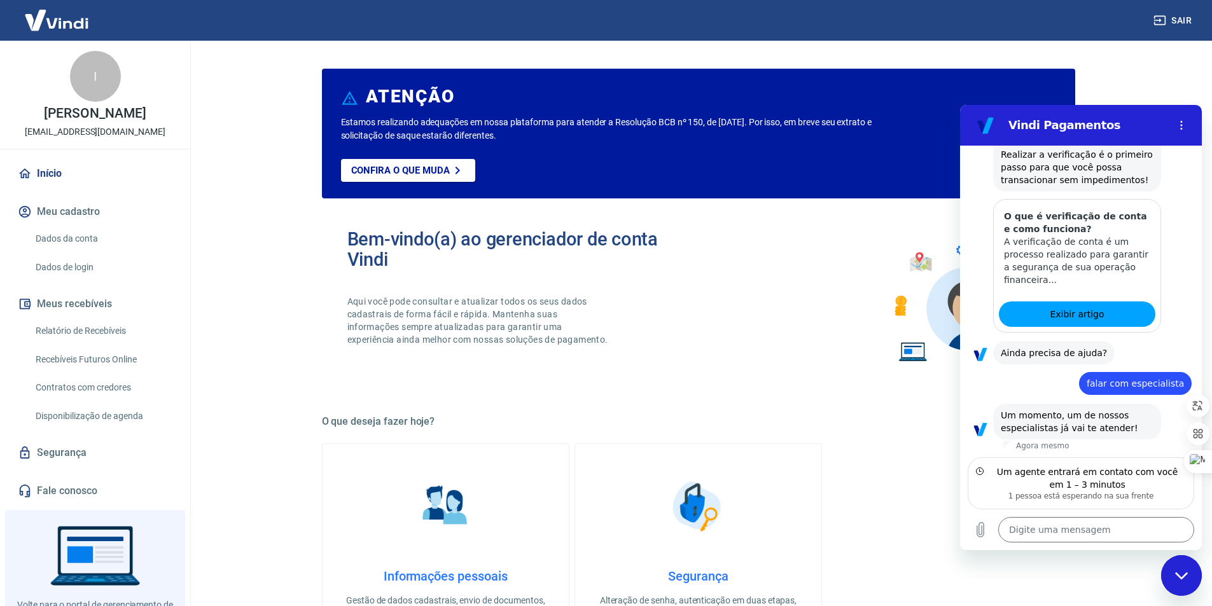
scroll to position [259, 0]
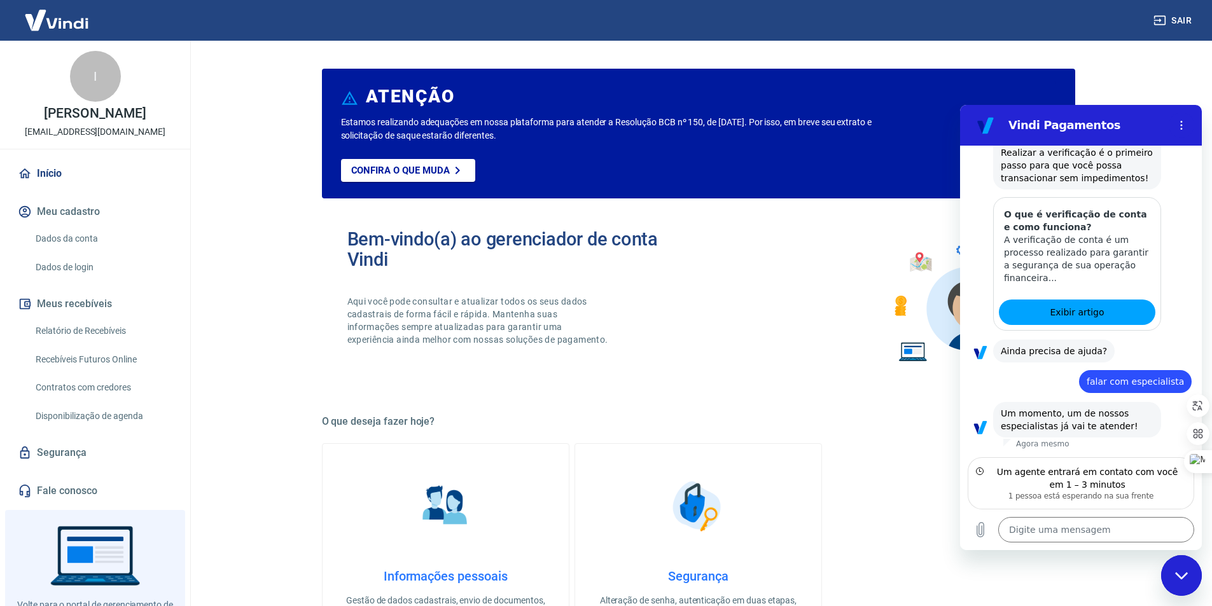
click at [968, 569] on div "Informações pessoais Gestão de dados cadastrais, envio de documentos, alteração…" at bounding box center [699, 548] width 754 height 209
click at [916, 514] on div "Informações pessoais Gestão de dados cadastrais, envio de documentos, alteração…" at bounding box center [699, 548] width 754 height 209
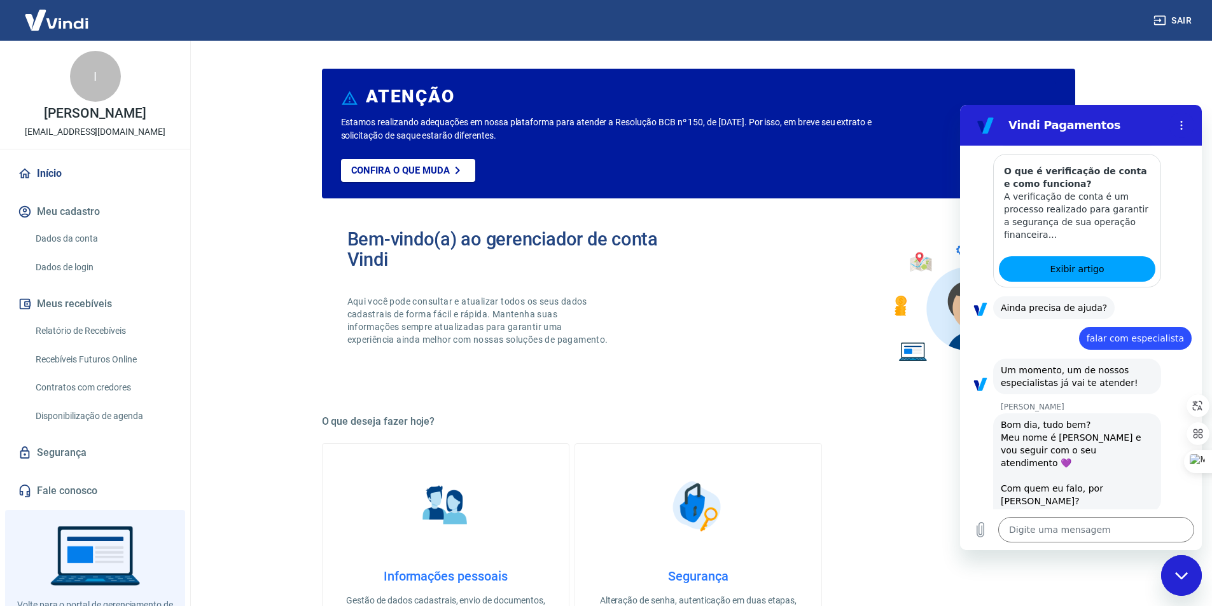
scroll to position [301, 0]
type textarea "x"
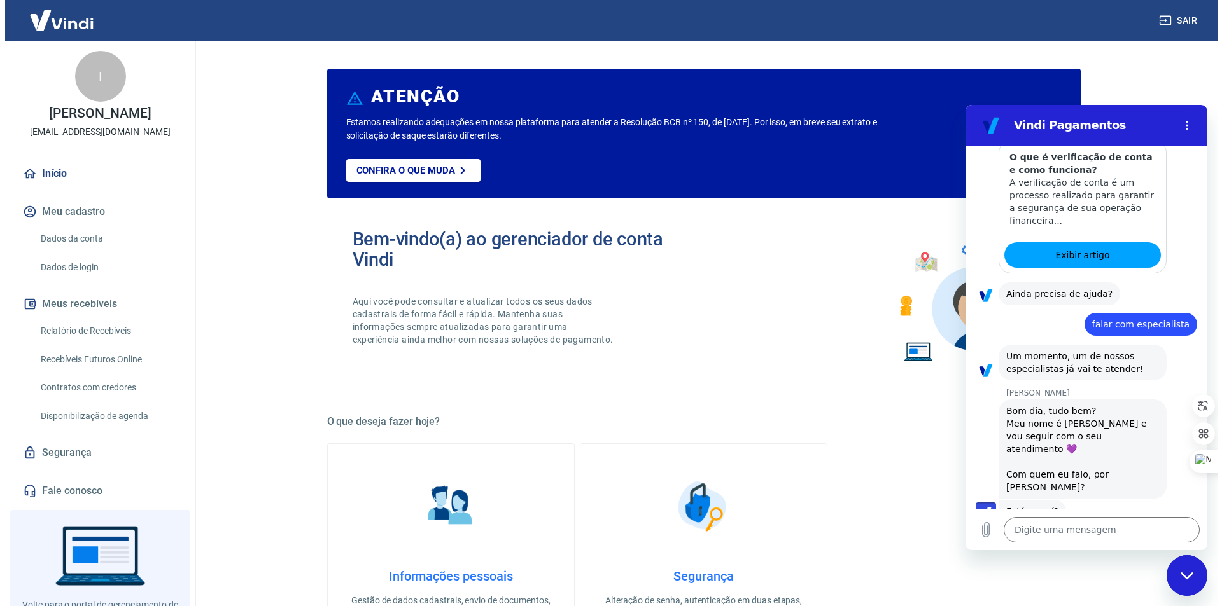
scroll to position [319, 0]
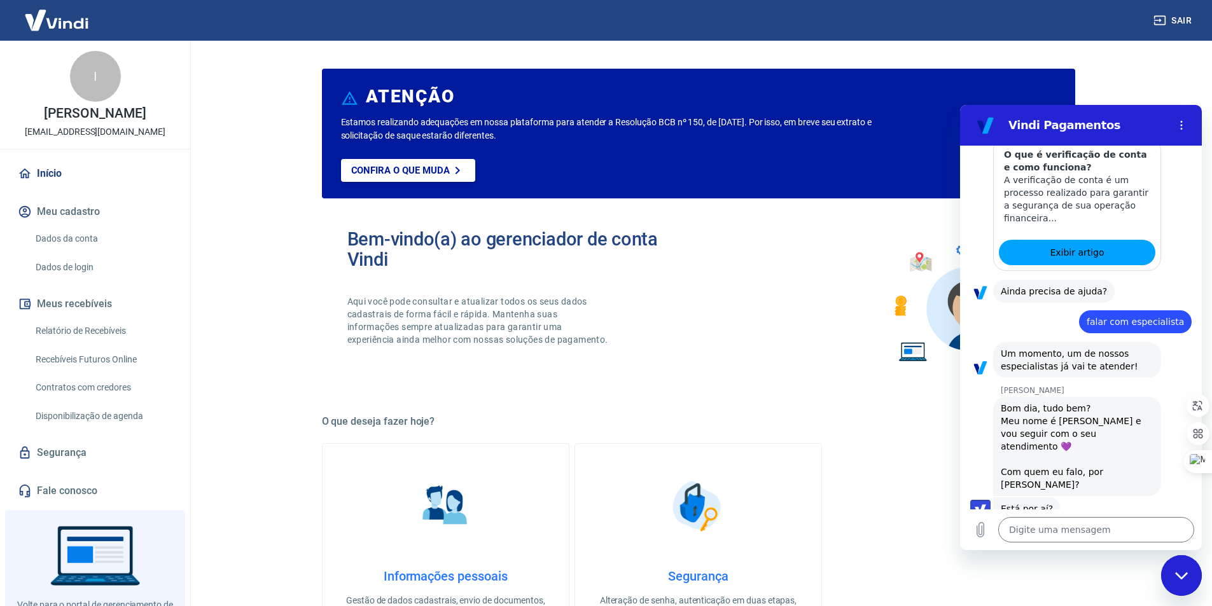
click at [790, 570] on h4 "Segurança" at bounding box center [699, 576] width 206 height 15
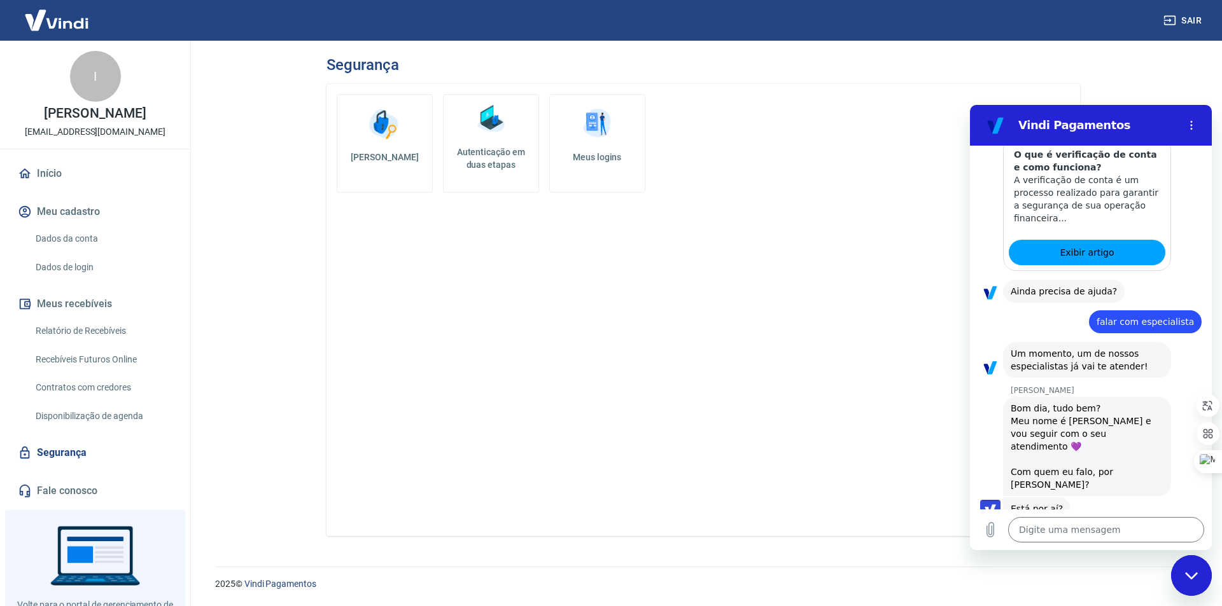
click at [836, 476] on div "Alterar senha Autenticação em duas etapas Meus logins" at bounding box center [703, 310] width 754 height 452
click at [1118, 540] on textarea at bounding box center [1106, 529] width 196 height 25
type textarea "o"
type textarea "x"
type textarea "ol"
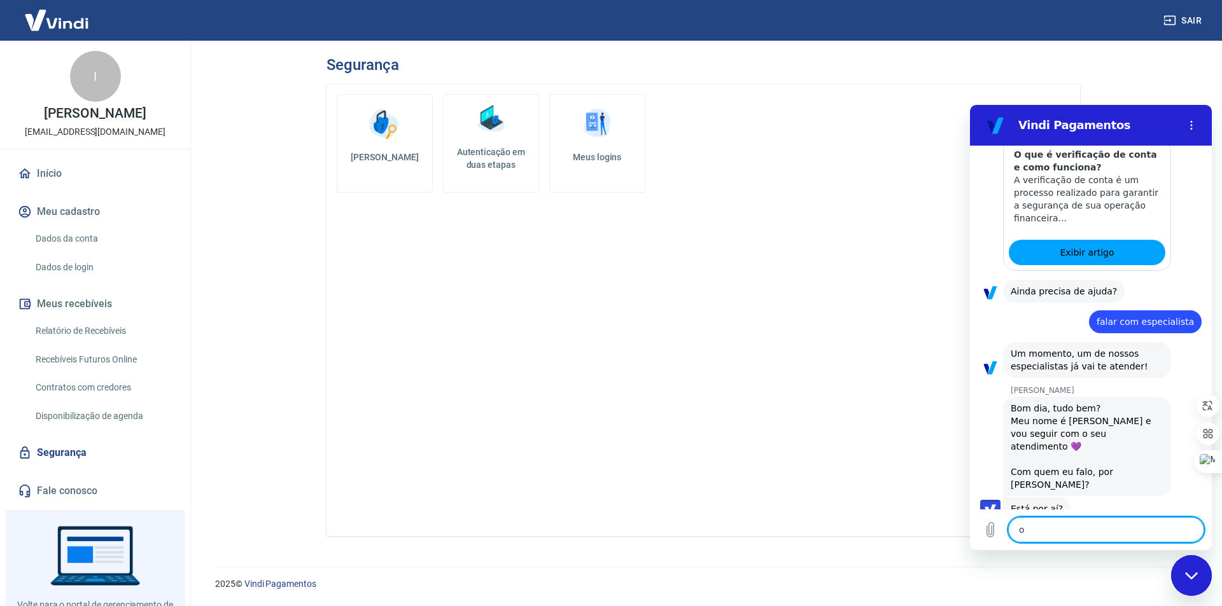
type textarea "x"
type textarea "ola"
type textarea "x"
type textarea "ola"
type textarea "x"
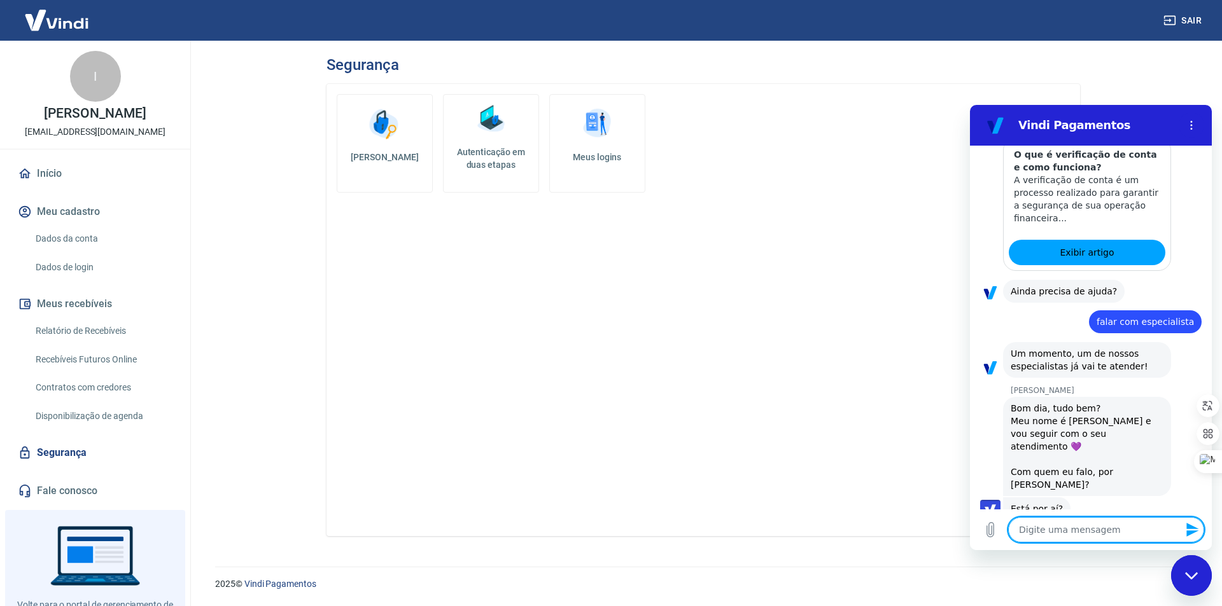
type textarea "x"
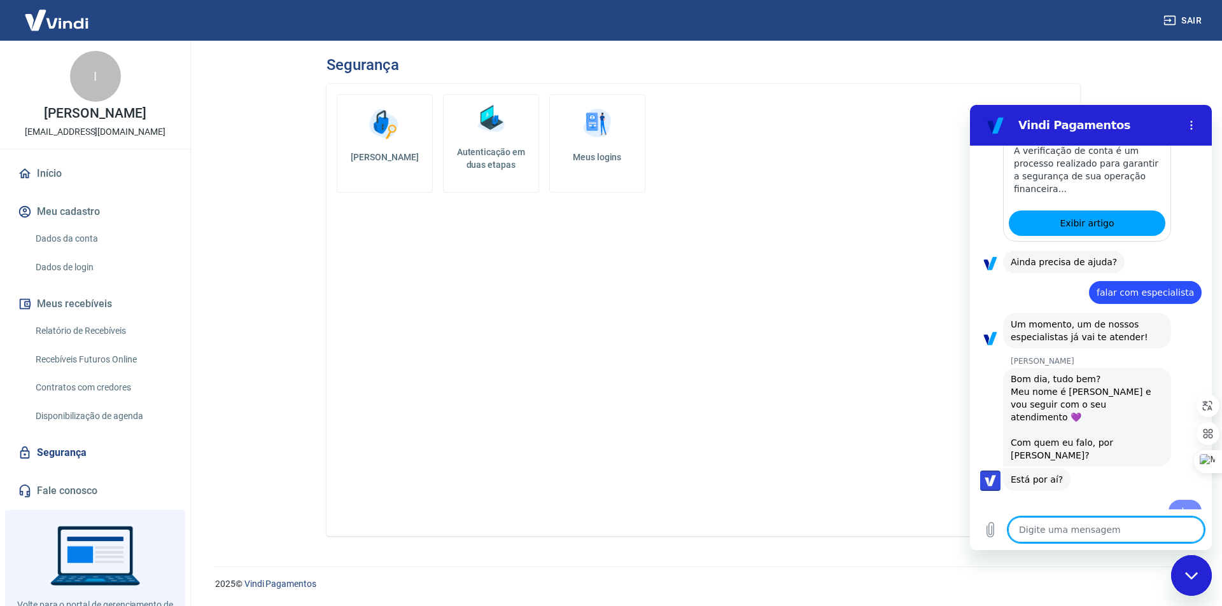
type textarea "t"
type textarea "x"
type textarea "to"
type textarea "x"
type textarea "to"
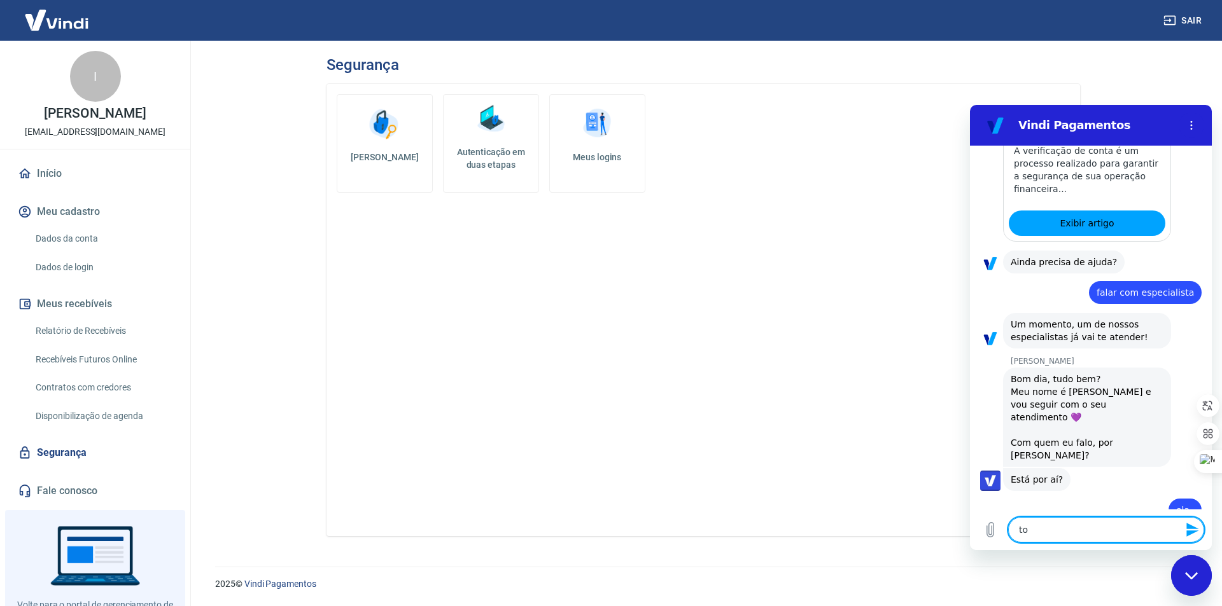
type textarea "x"
type textarea "to s"
type textarea "x"
type textarea "to si"
type textarea "x"
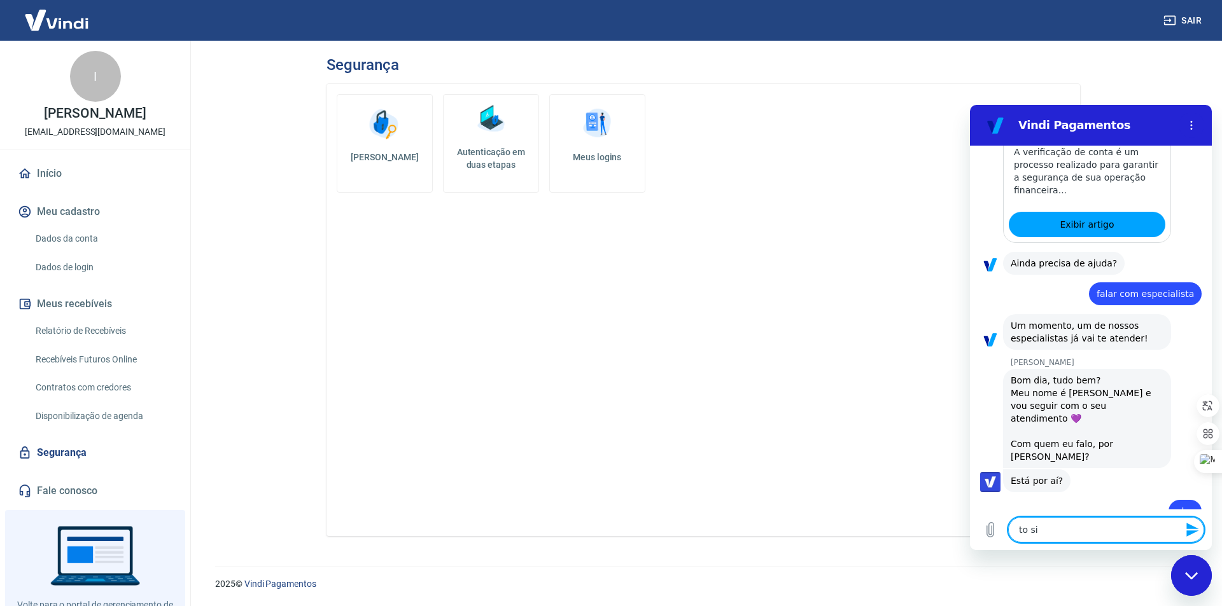
type textarea "to sim"
type textarea "x"
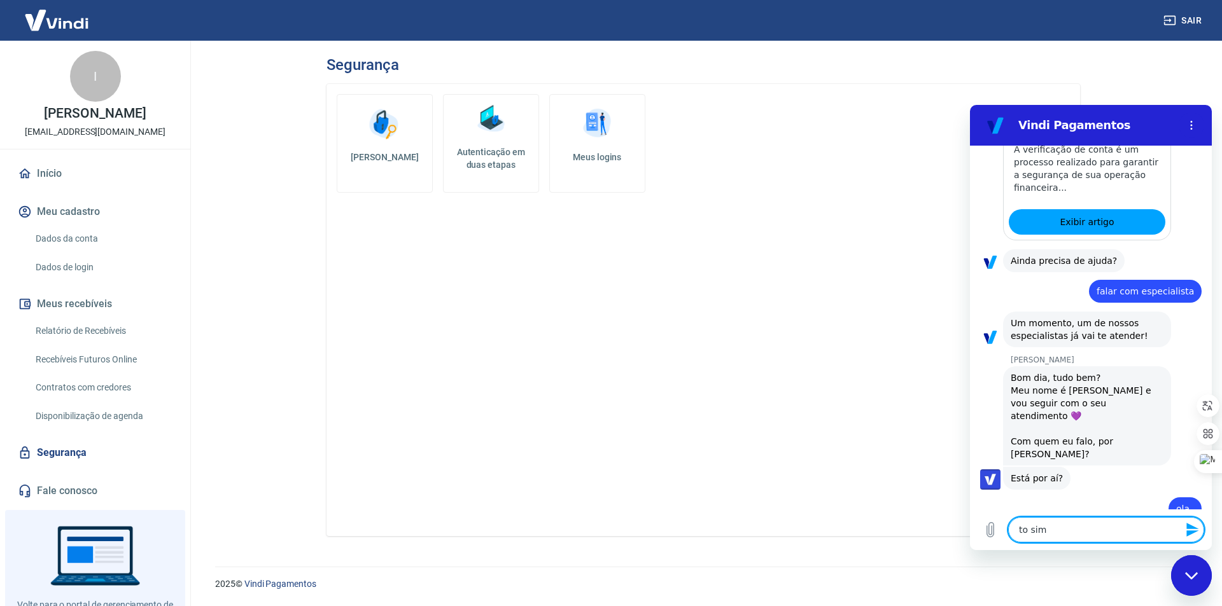
type textarea "to sim"
type textarea "x"
type textarea "d"
type textarea "x"
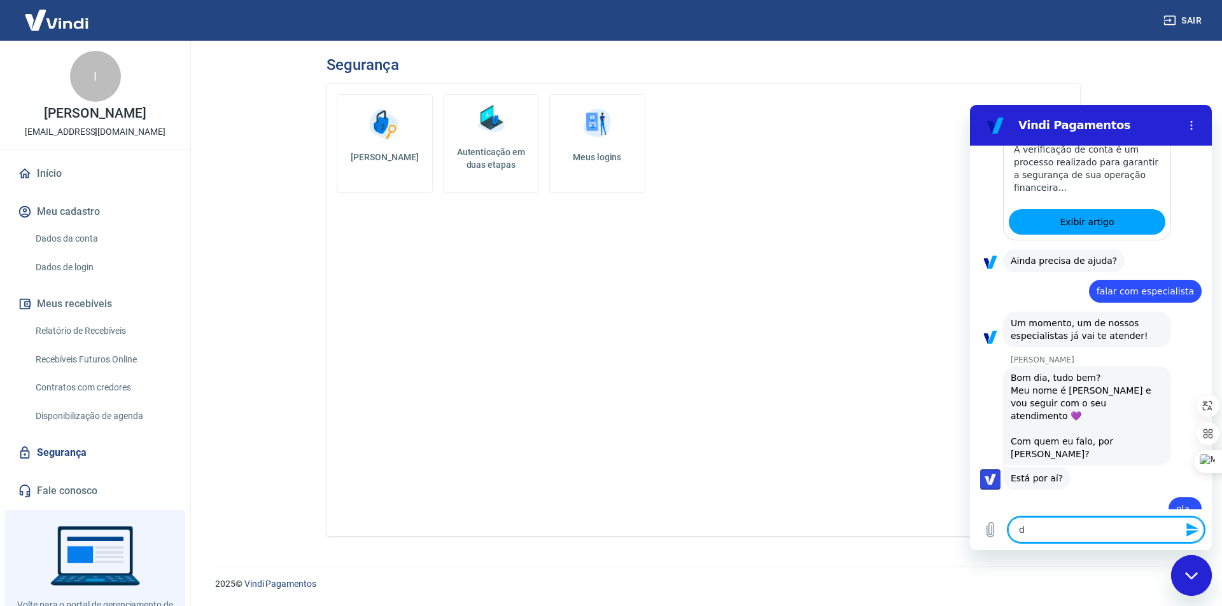
type textarea "de"
type textarea "x"
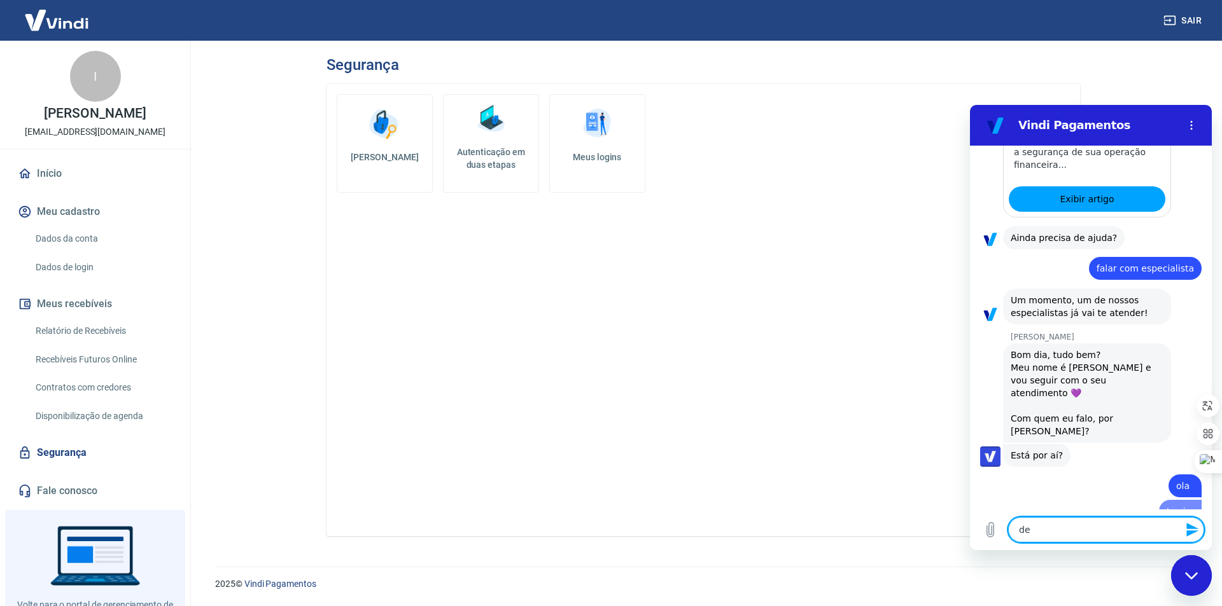
type textarea "des"
type textarea "x"
type textarea "desc"
type textarea "x"
type textarea "descu"
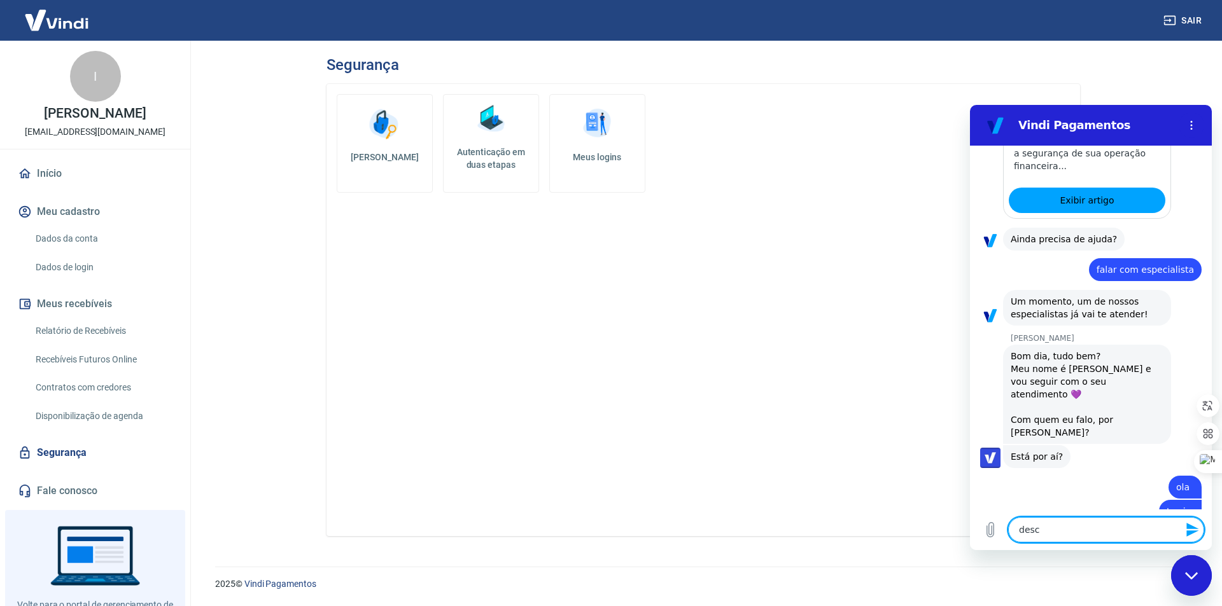
type textarea "x"
type textarea "descul"
type textarea "x"
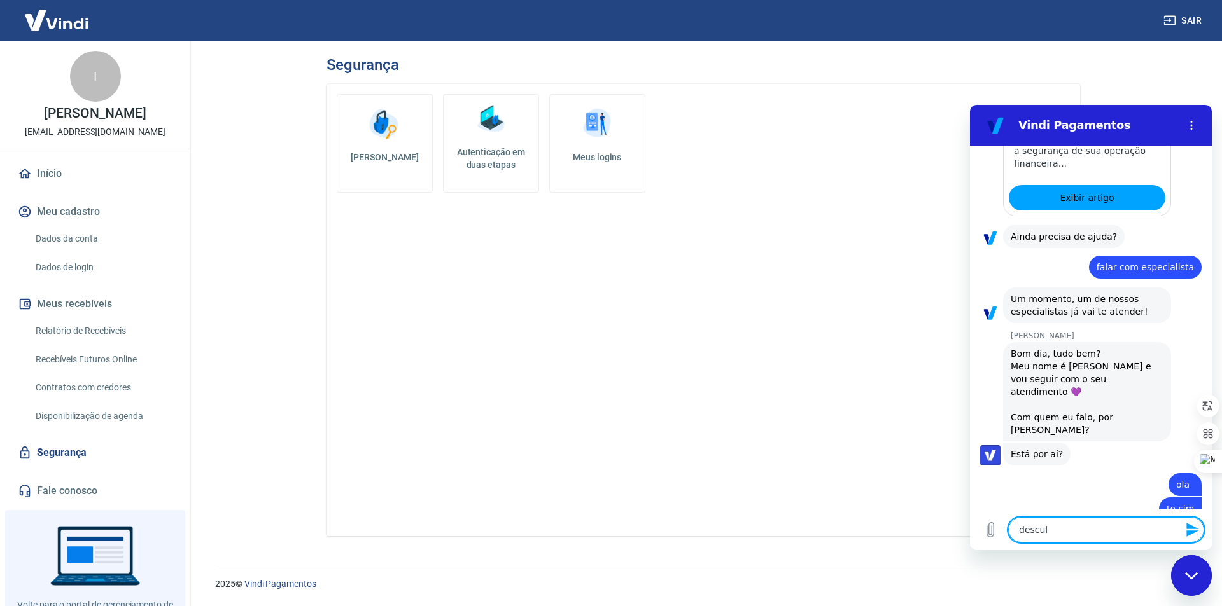
type textarea "desculp"
type textarea "x"
type textarea "desculpe"
type textarea "x"
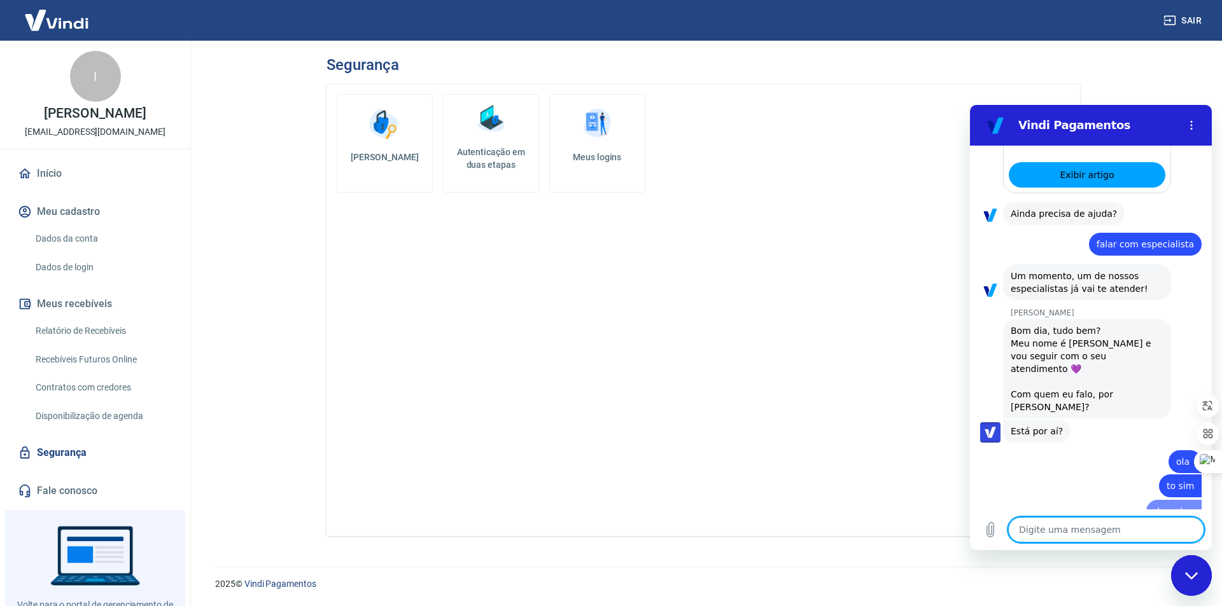
type textarea "x"
type textarea "e"
type textarea "x"
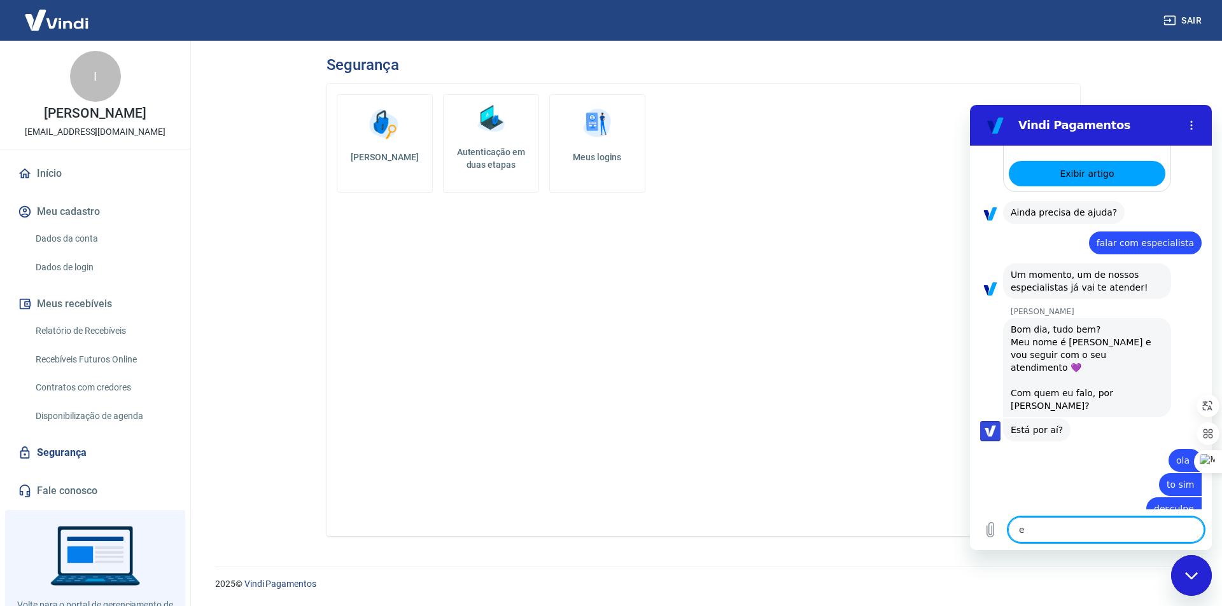
type textarea "eu"
type textarea "x"
type textarea "eu"
type textarea "x"
type textarea "eu f"
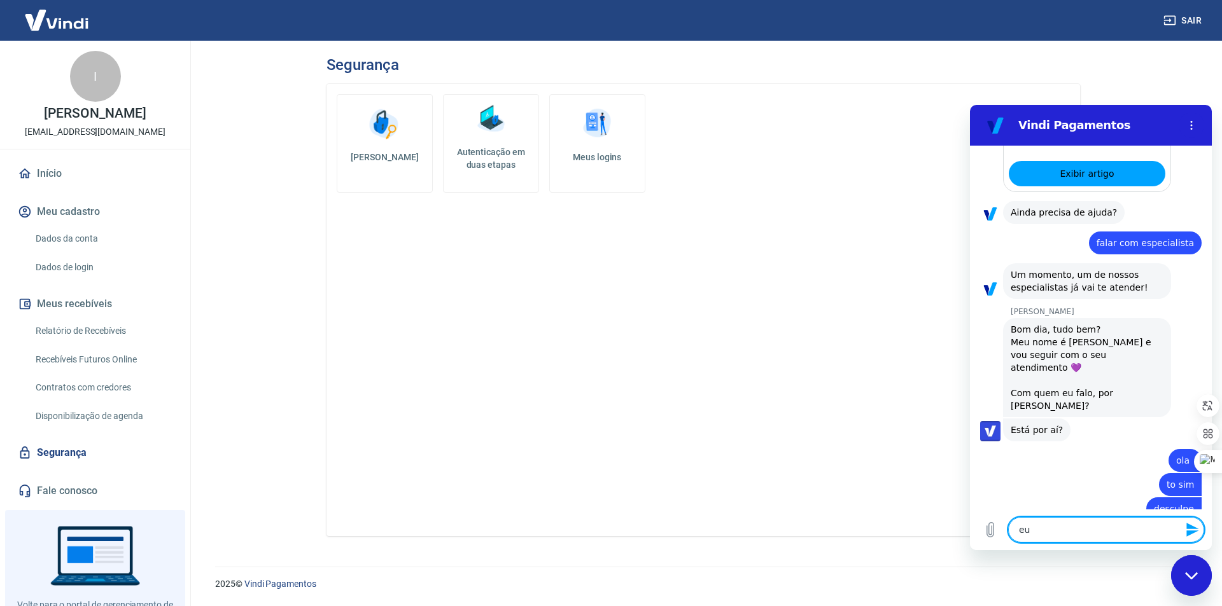
type textarea "x"
type textarea "eu fa"
type textarea "x"
type textarea "eu fal"
type textarea "x"
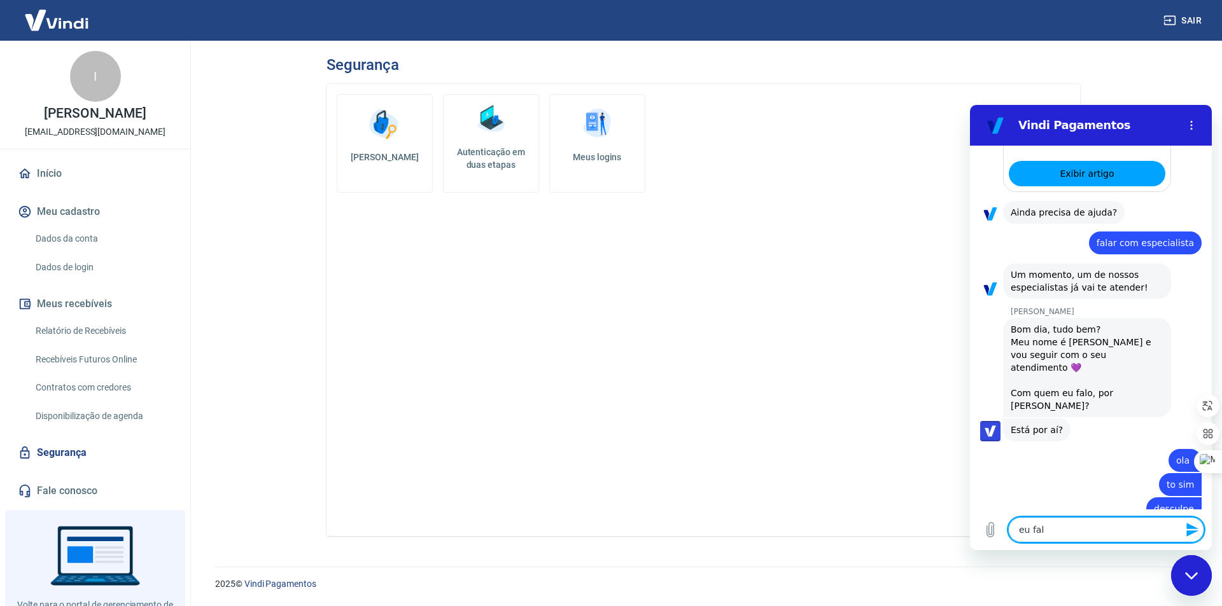
type textarea "eu fale"
type textarea "x"
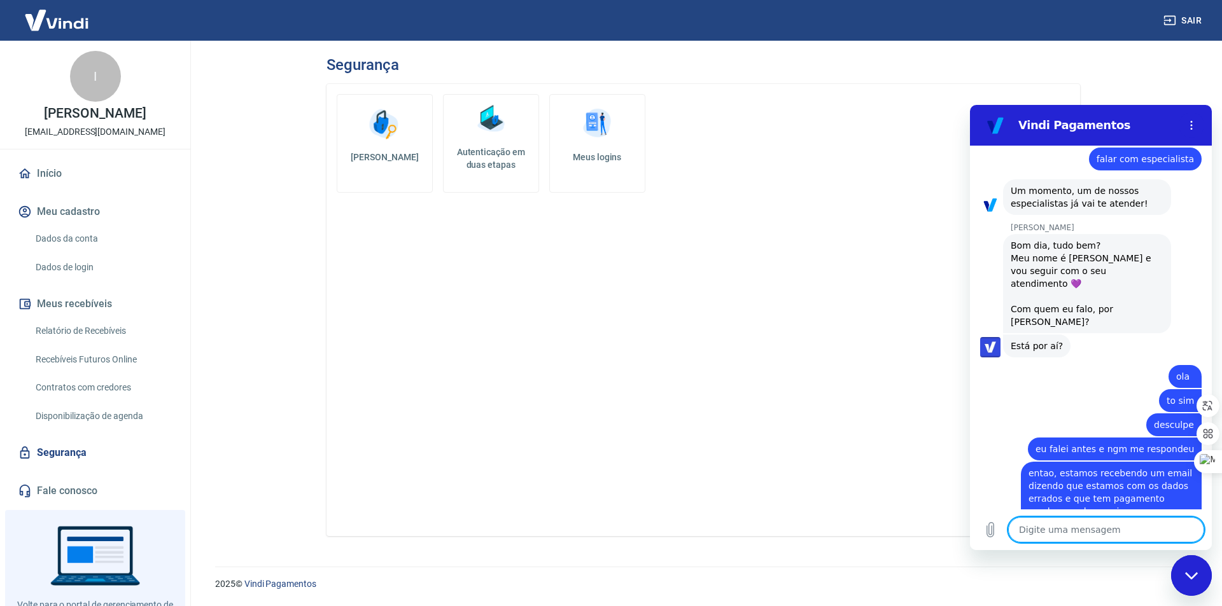
scroll to position [484, 0]
click at [992, 529] on icon "Carregar arquivo" at bounding box center [990, 530] width 7 height 15
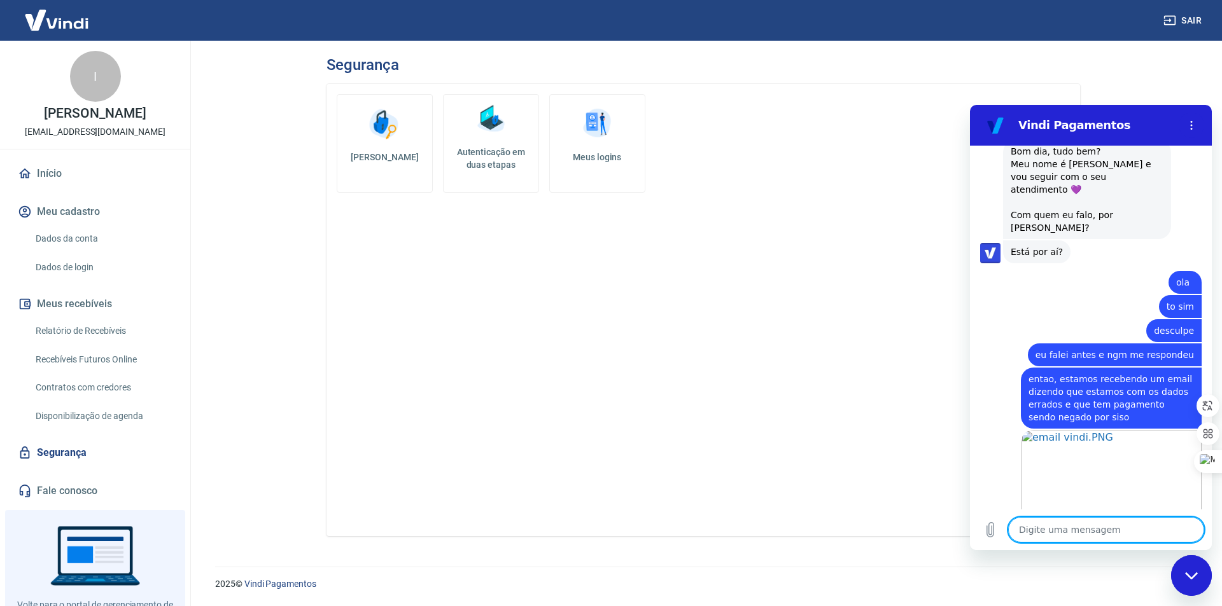
scroll to position [578, 0]
click at [1124, 528] on textarea at bounding box center [1106, 529] width 196 height 25
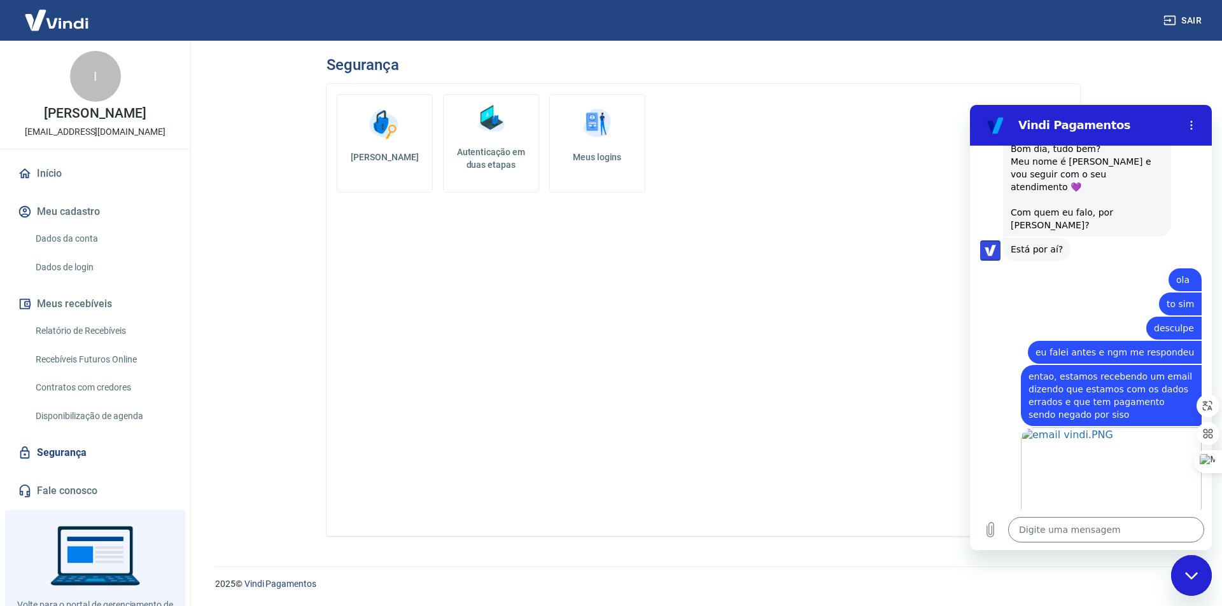
click at [943, 559] on div "2025 © Vindi Pagamentos" at bounding box center [703, 579] width 1007 height 55
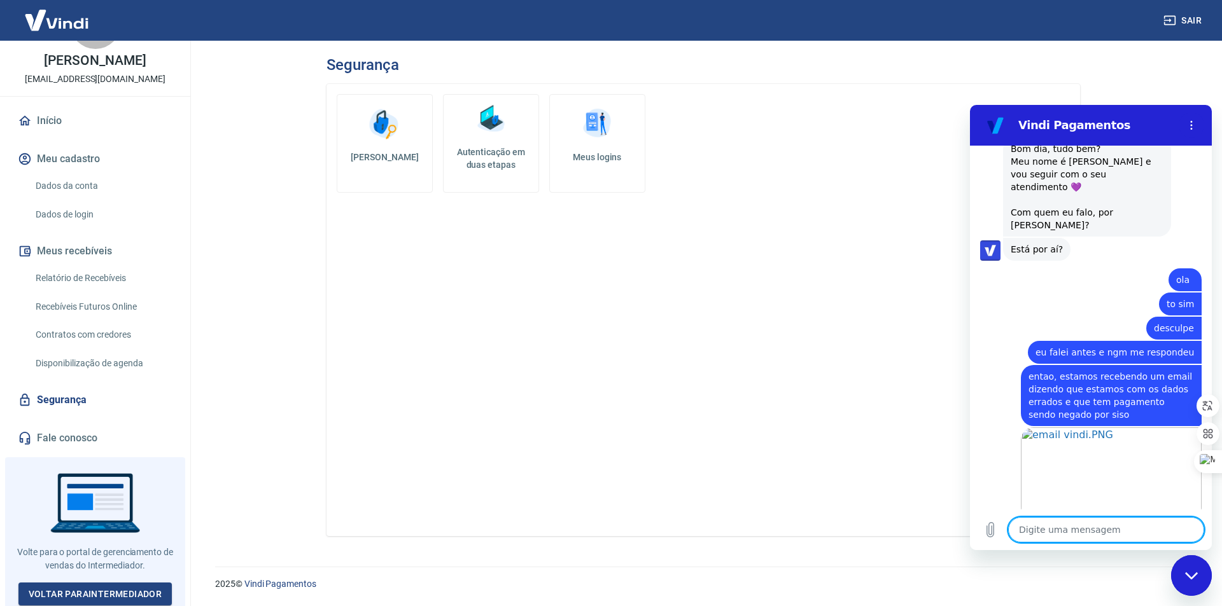
scroll to position [620, 0]
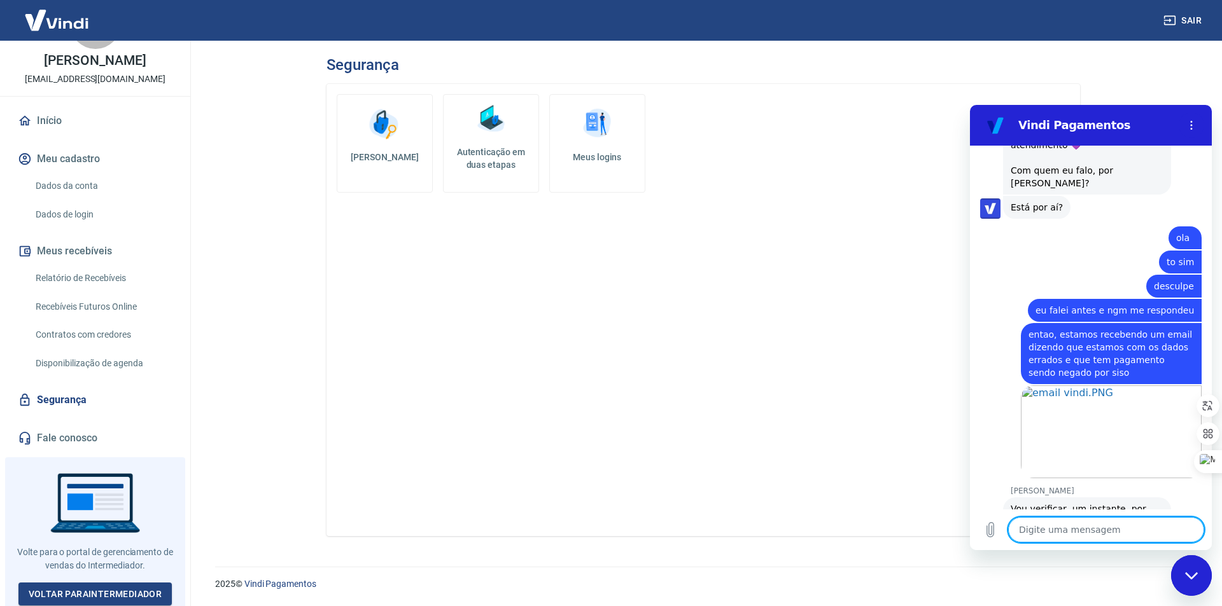
click at [1097, 540] on textarea at bounding box center [1106, 529] width 196 height 25
click at [1046, 529] on textarea at bounding box center [1106, 529] width 196 height 25
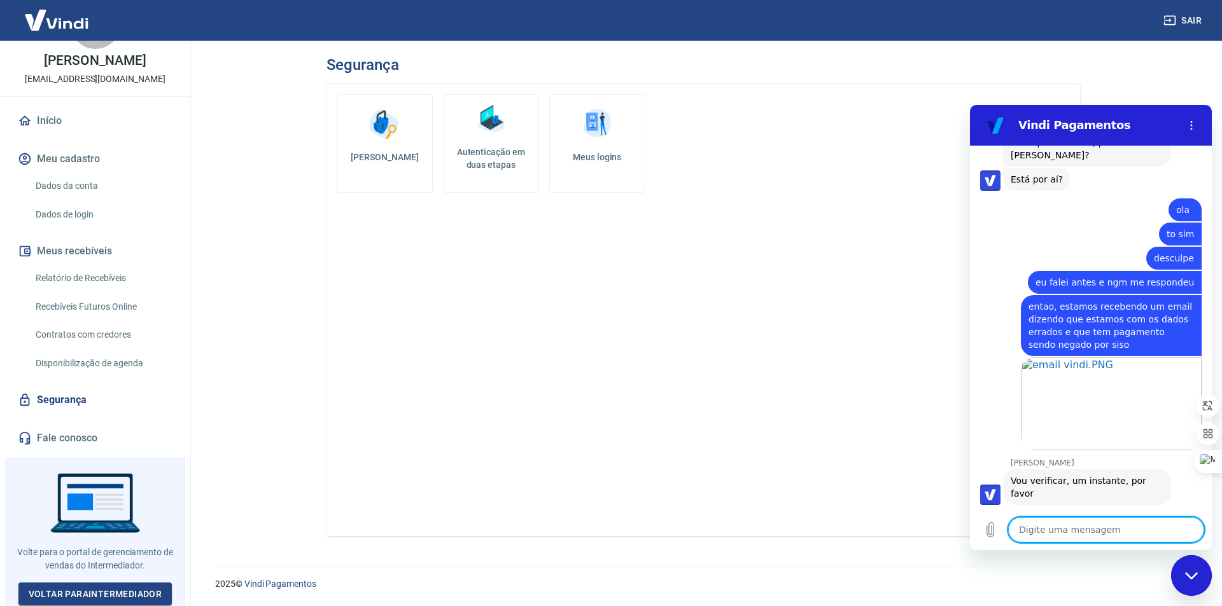
scroll to position [651, 0]
click at [862, 564] on div "2025 © Vindi Pagamentos" at bounding box center [703, 579] width 1007 height 55
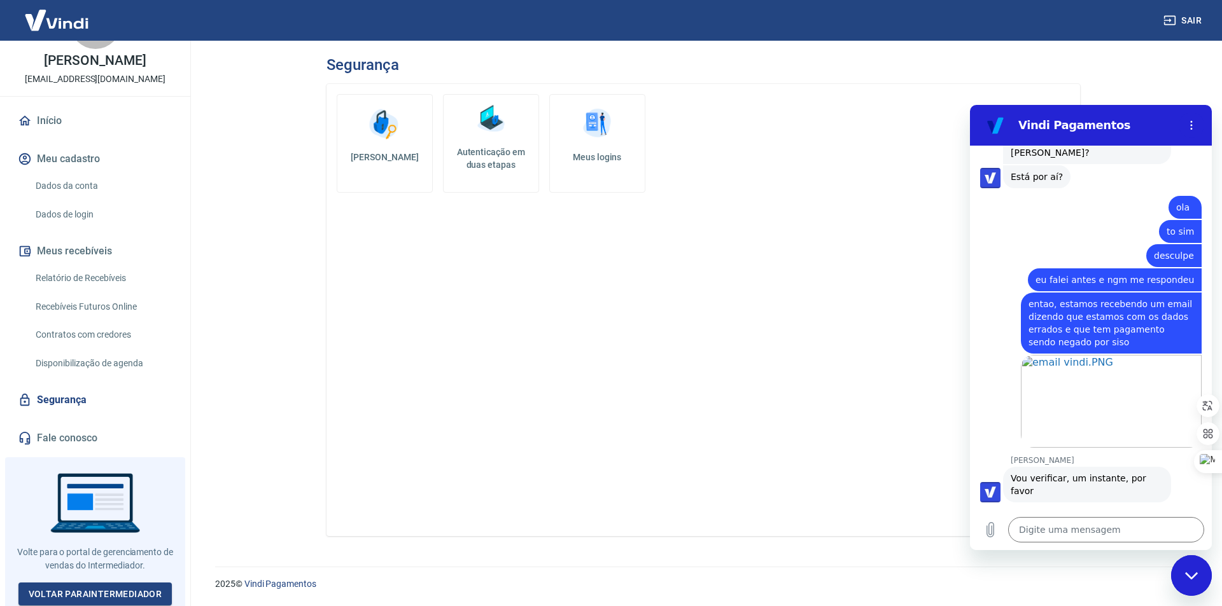
click at [863, 563] on div "2025 © Vindi Pagamentos" at bounding box center [703, 579] width 1007 height 55
click at [1088, 543] on div "Digite uma mensagem x" at bounding box center [1091, 530] width 242 height 41
click at [1086, 521] on textarea at bounding box center [1106, 529] width 196 height 25
click at [1121, 529] on textarea "o estranho é que não" at bounding box center [1106, 529] width 196 height 25
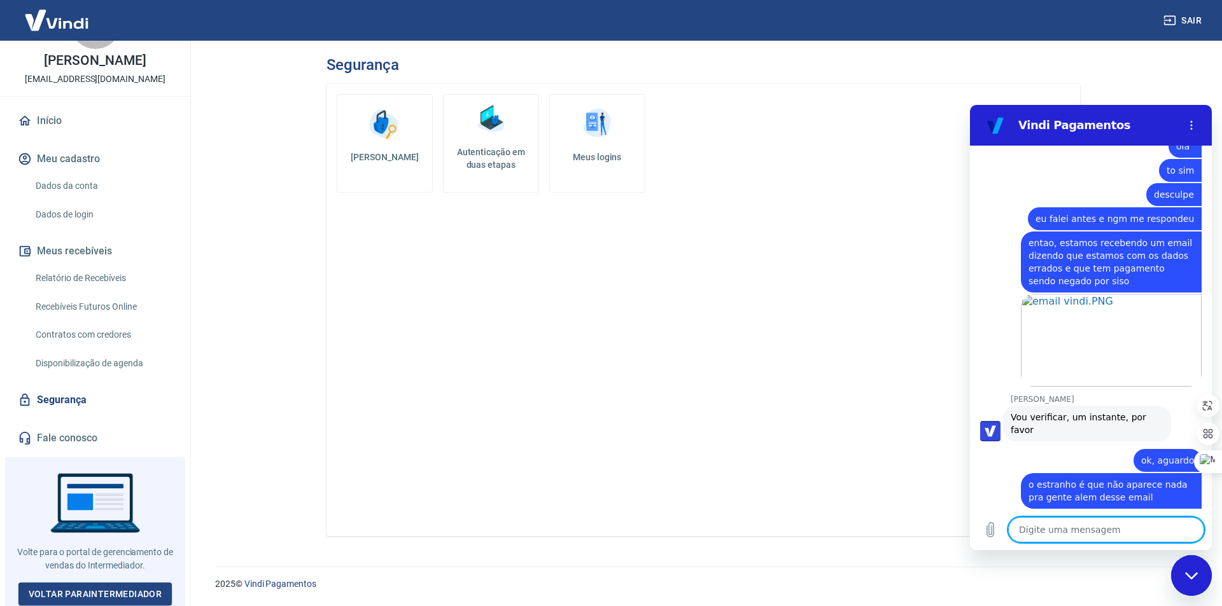
scroll to position [0, 0]
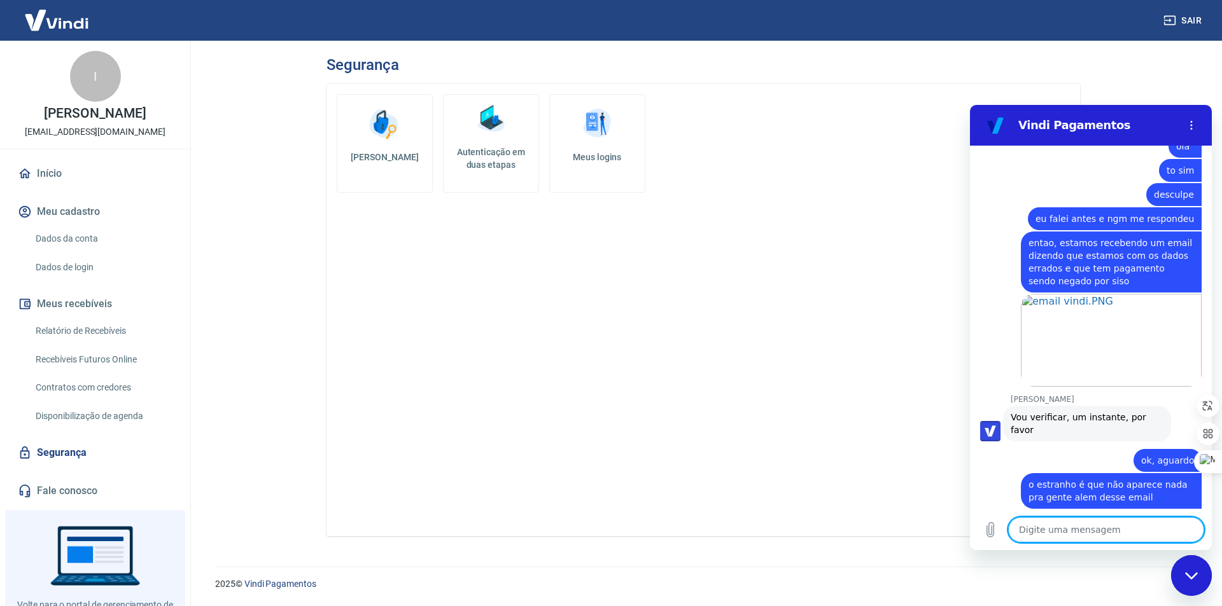
click at [78, 206] on button "Meu cadastro" at bounding box center [95, 212] width 160 height 28
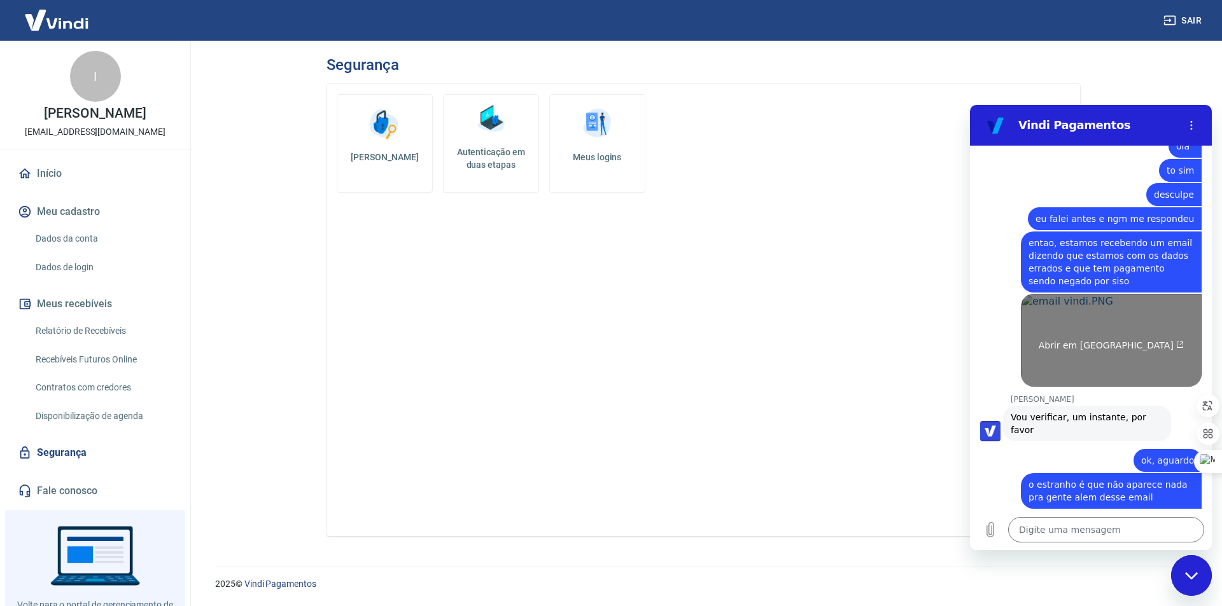
click at [1133, 340] on span "Abrir em [GEOGRAPHIC_DATA]" at bounding box center [1112, 345] width 146 height 10
